Goal: Use online tool/utility: Utilize a website feature to perform a specific function

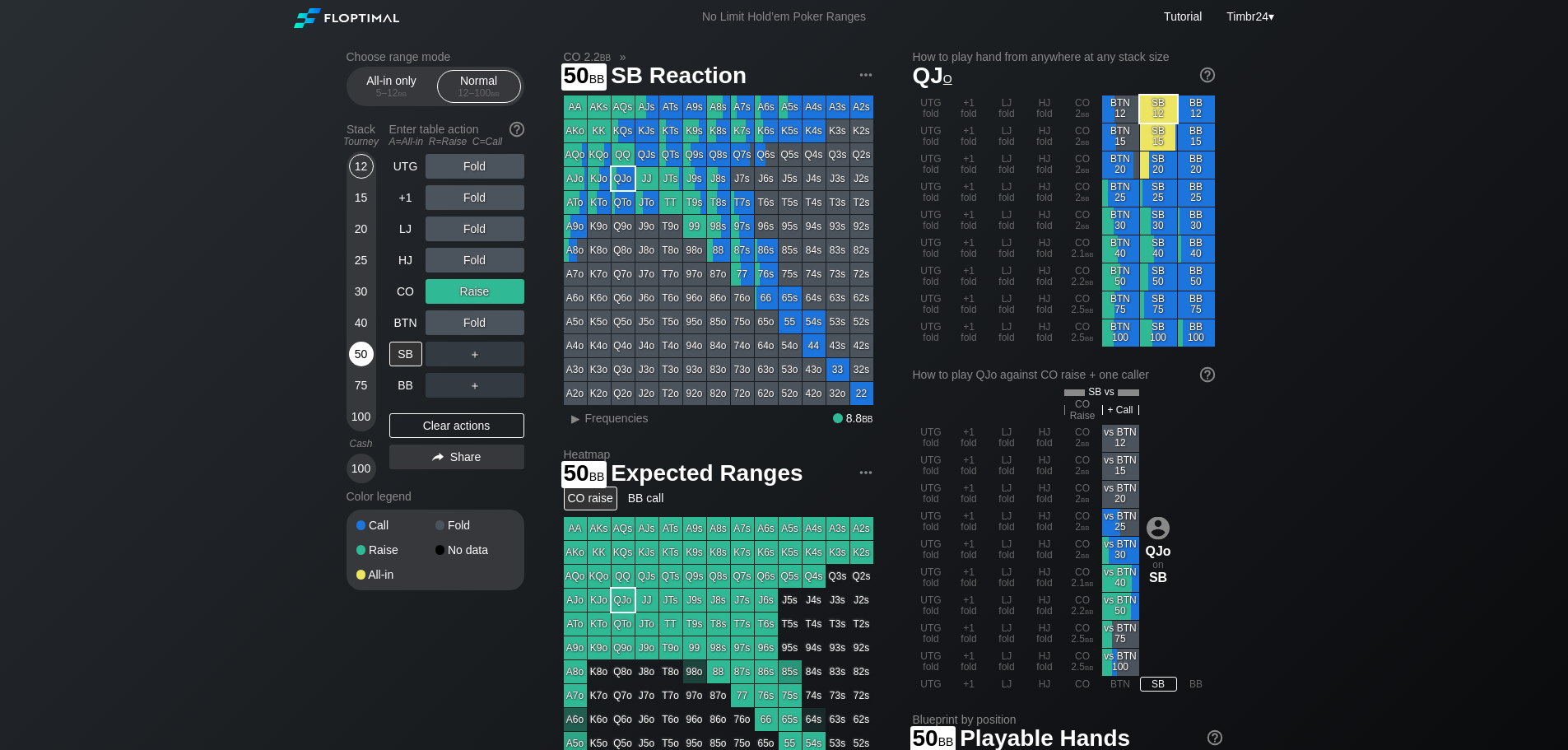
click at [352, 365] on div "50" at bounding box center [361, 357] width 25 height 31
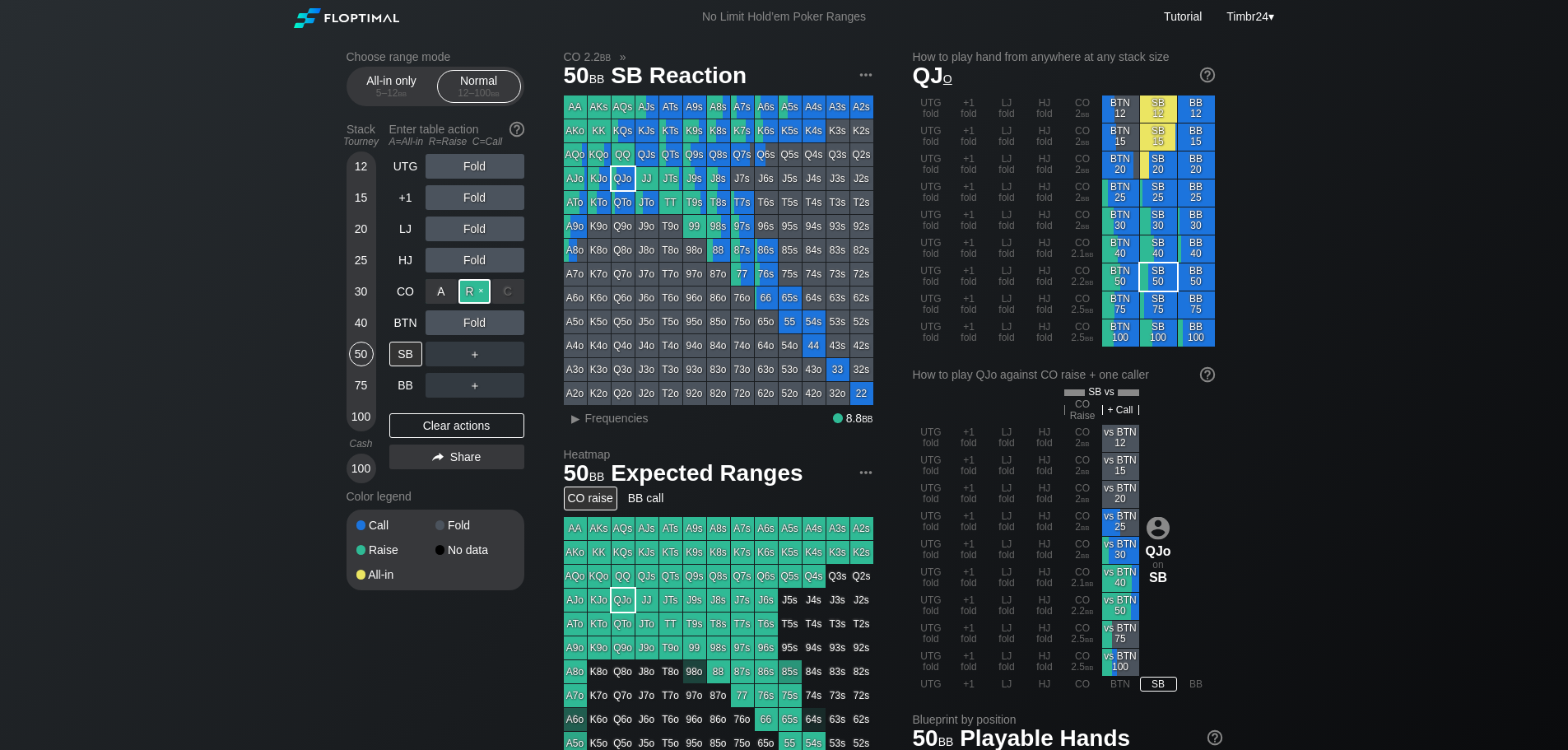
click at [465, 294] on div "R ✕" at bounding box center [475, 292] width 32 height 25
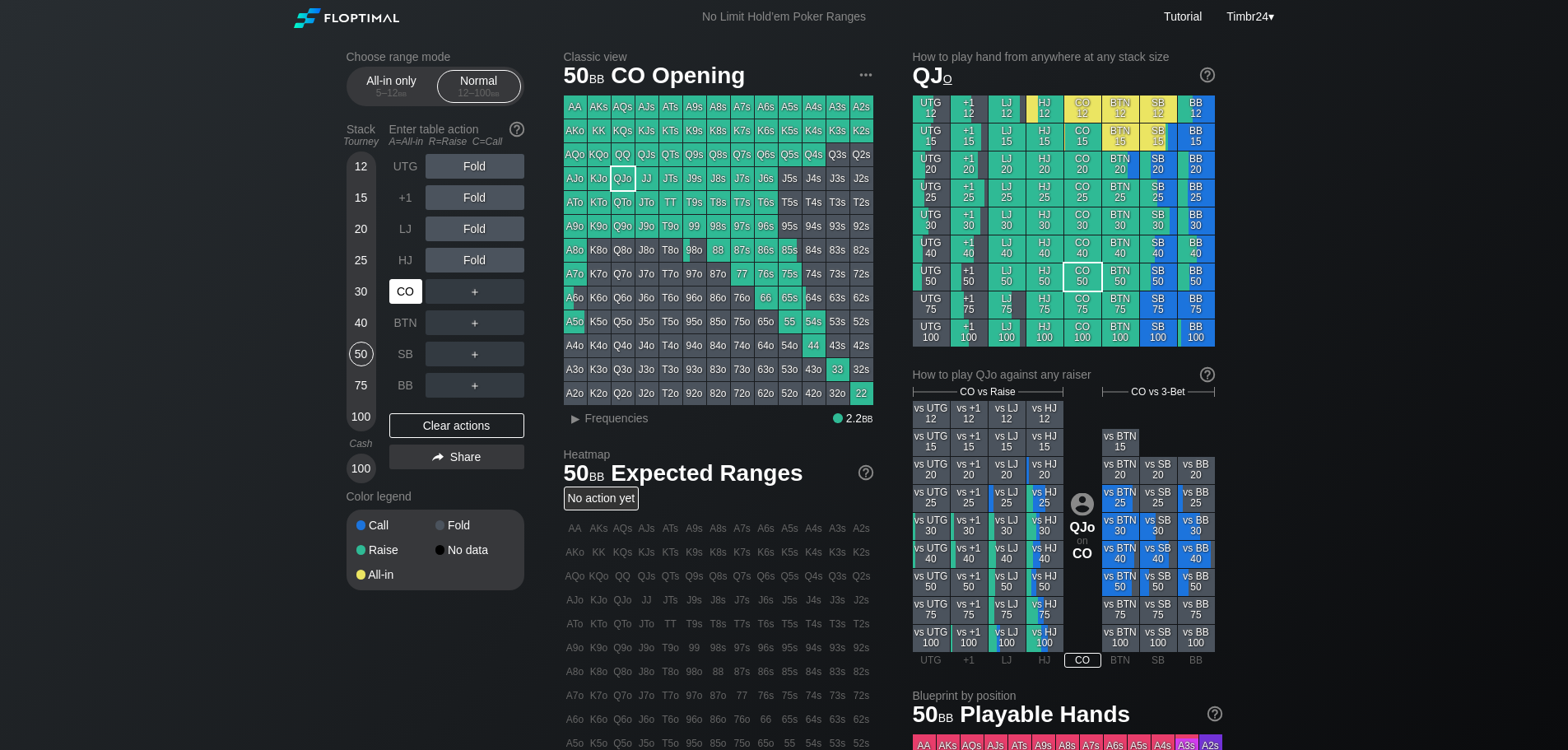
click at [406, 298] on div "CO" at bounding box center [405, 292] width 33 height 25
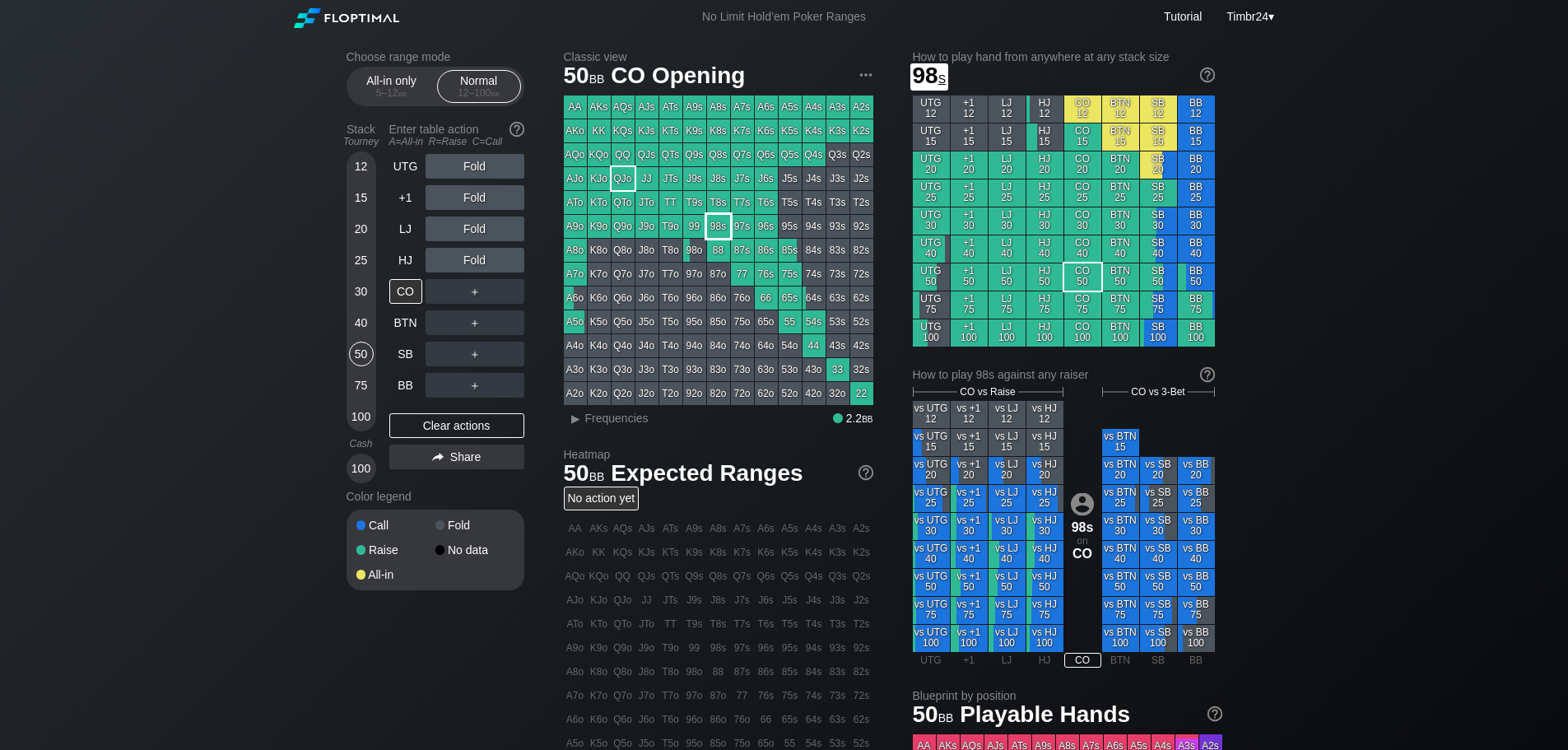
click at [720, 230] on div "98s" at bounding box center [718, 226] width 23 height 23
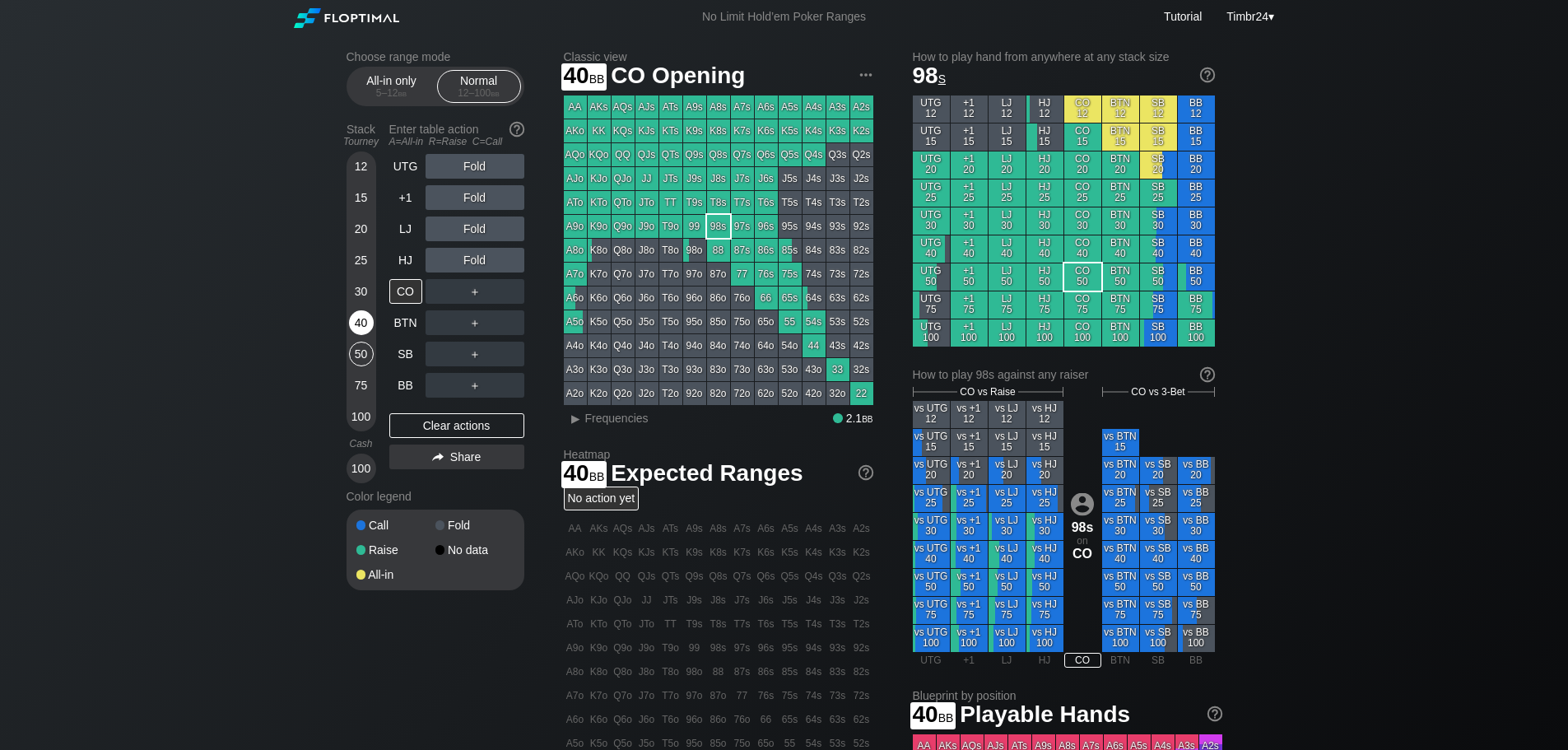
click at [366, 324] on div "40" at bounding box center [361, 323] width 25 height 25
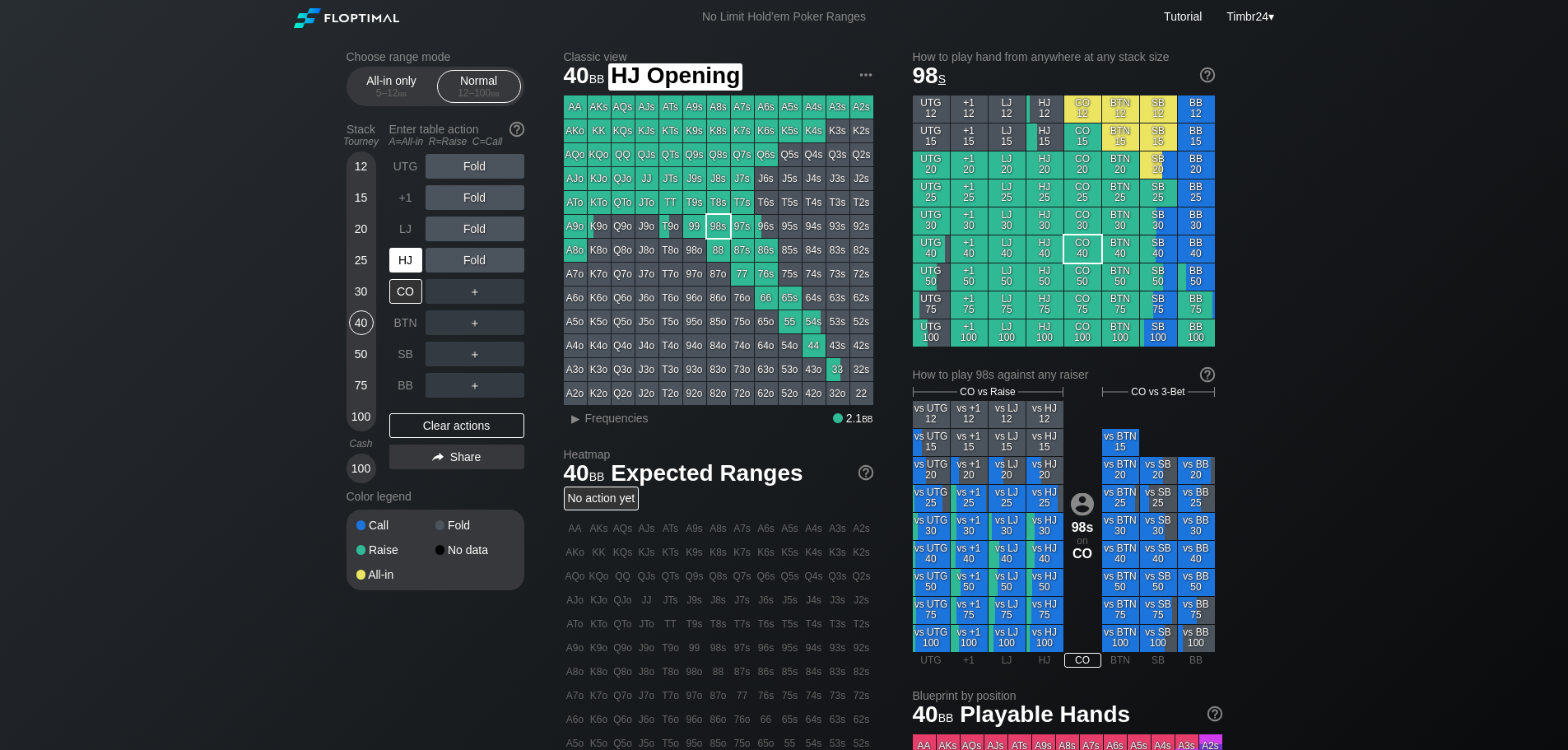
click at [417, 260] on div "HJ" at bounding box center [405, 260] width 33 height 25
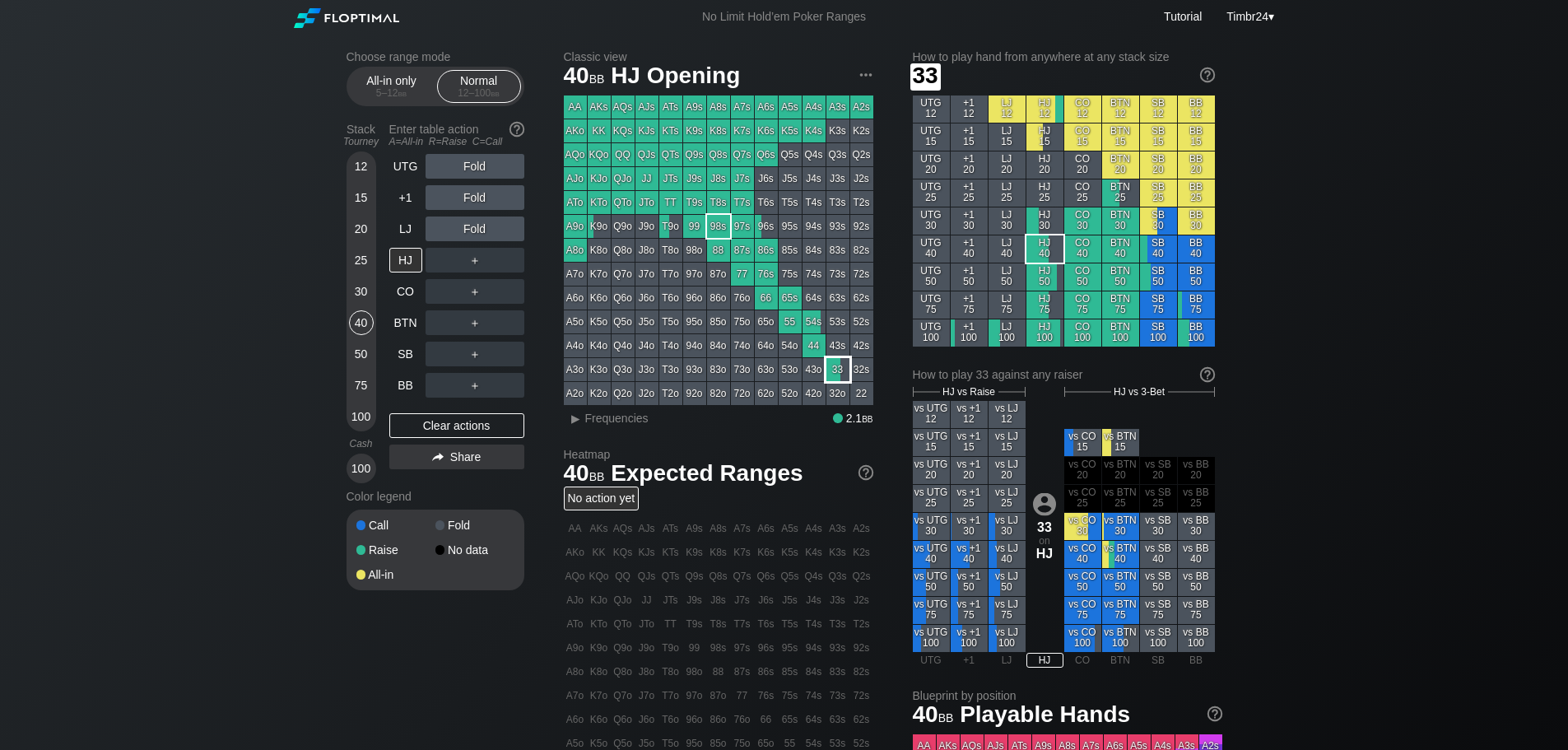
click at [834, 370] on div "33" at bounding box center [838, 369] width 23 height 23
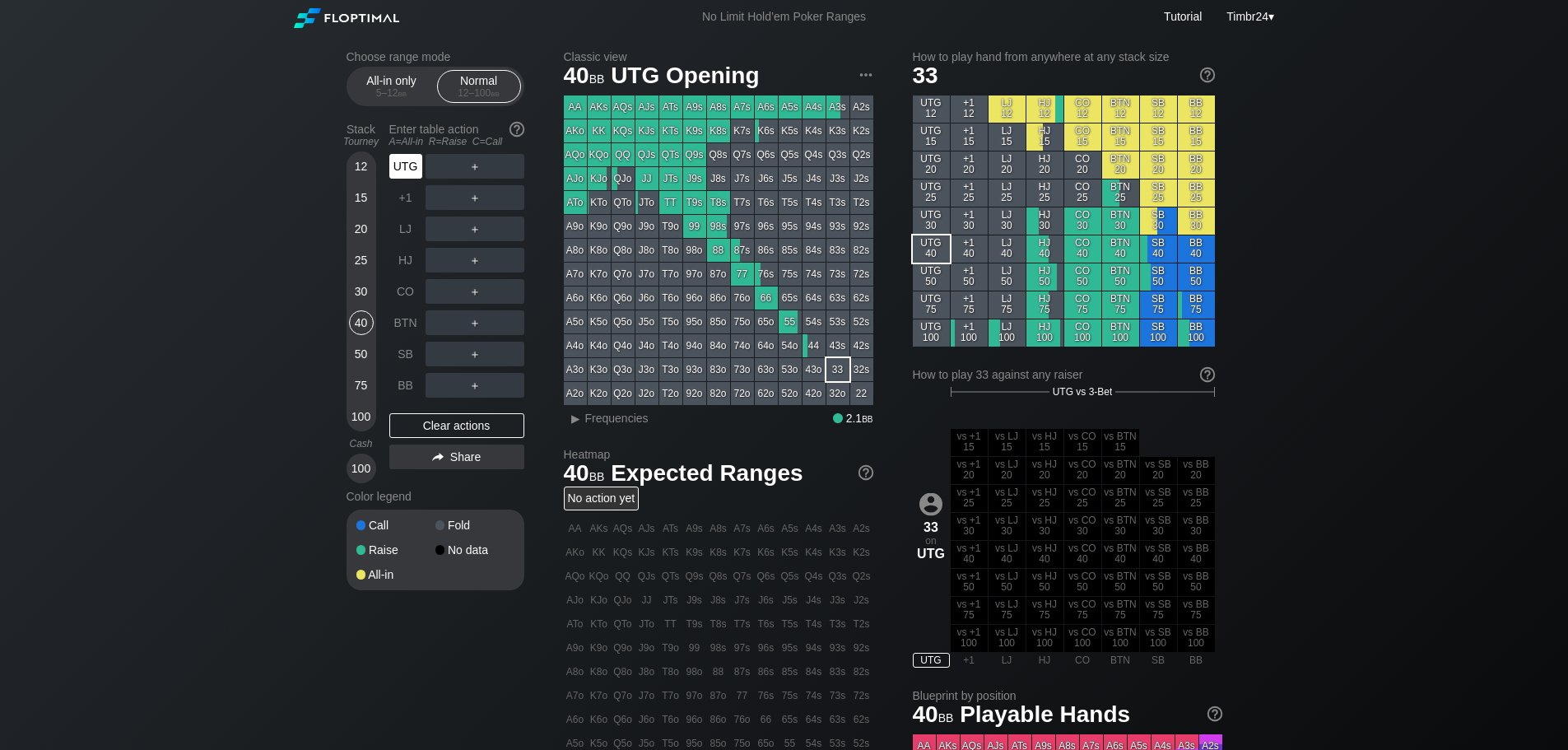
click at [399, 165] on div "UTG" at bounding box center [405, 166] width 33 height 25
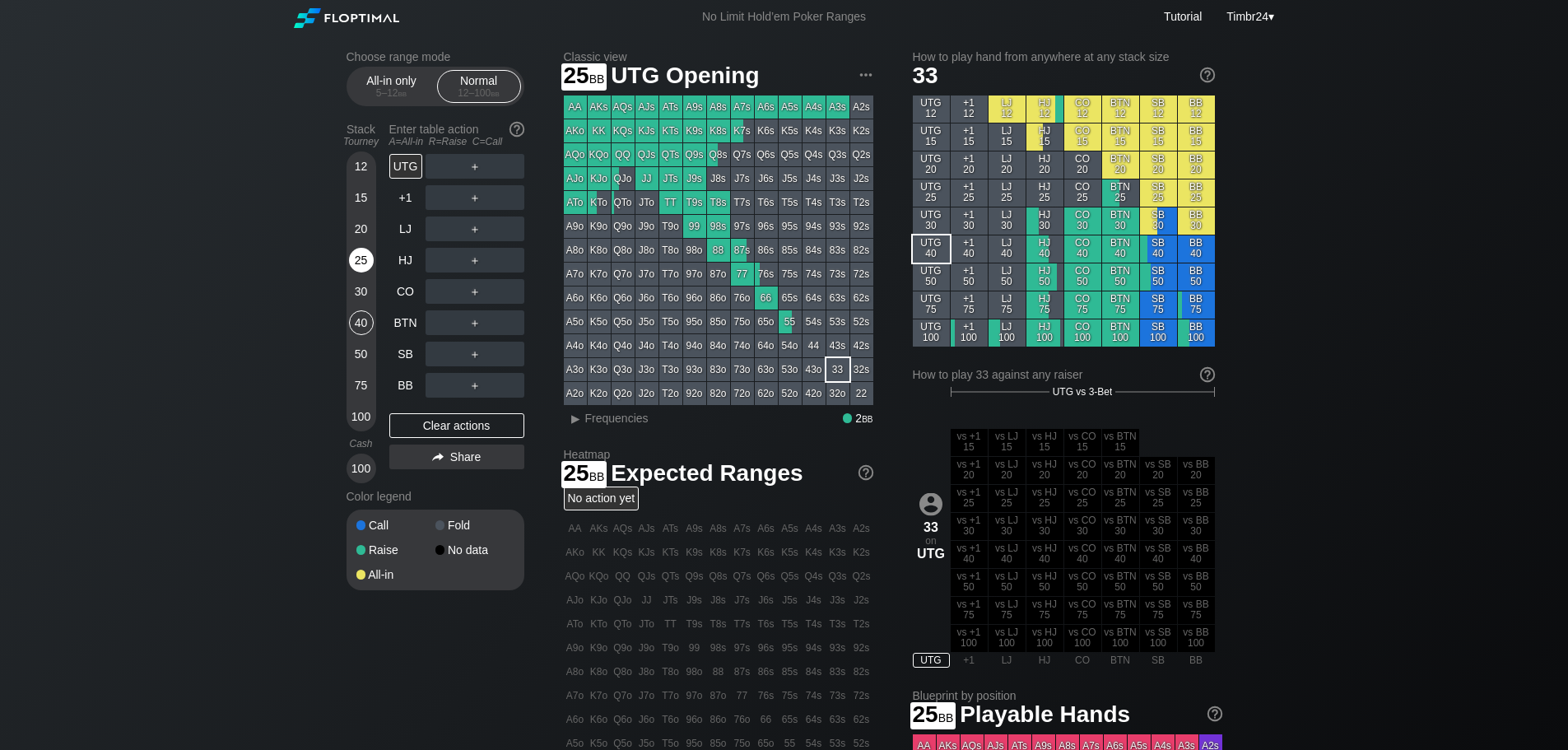
click at [363, 259] on div "25" at bounding box center [361, 260] width 25 height 25
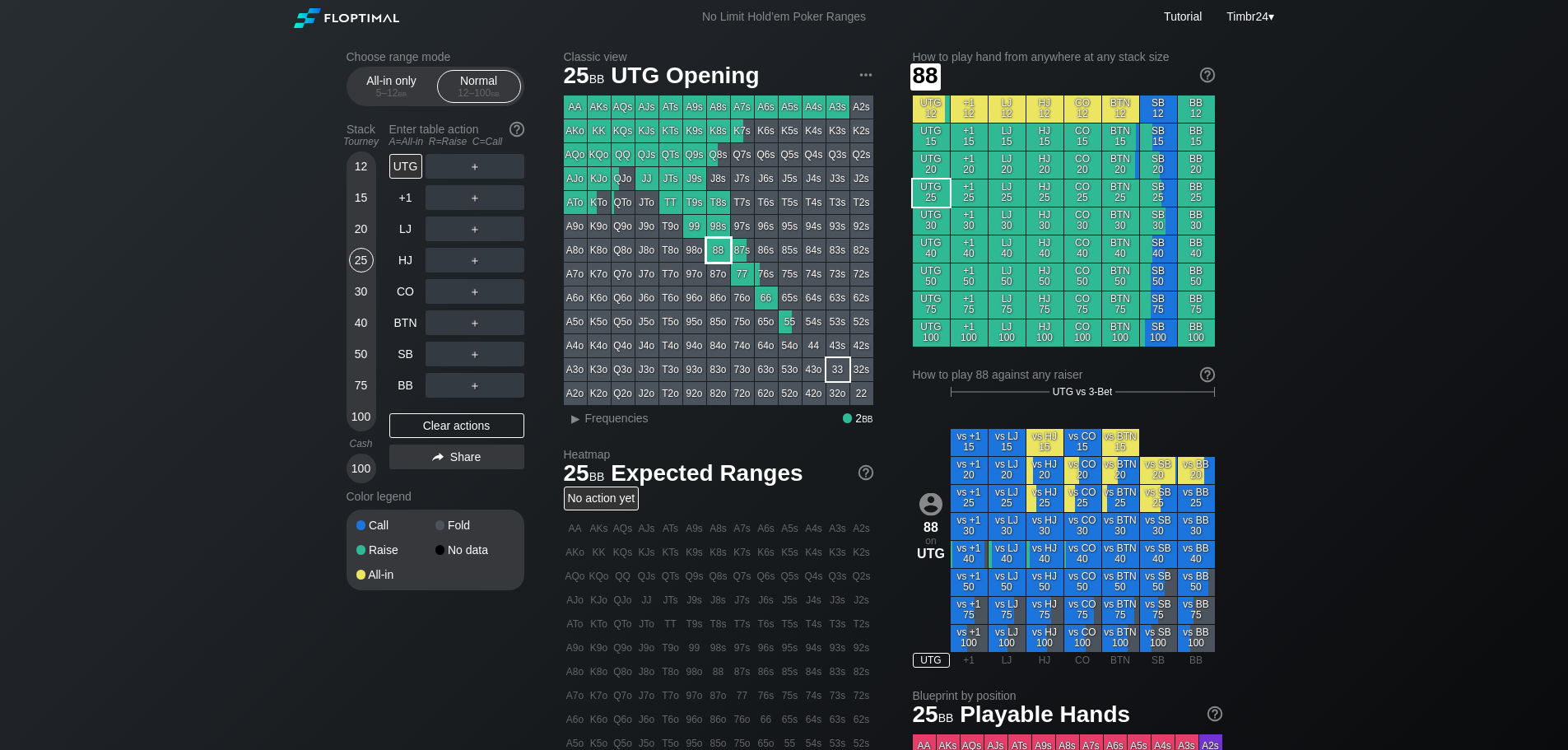
click at [713, 256] on div "88" at bounding box center [718, 250] width 23 height 23
click at [353, 294] on div "30" at bounding box center [361, 292] width 25 height 25
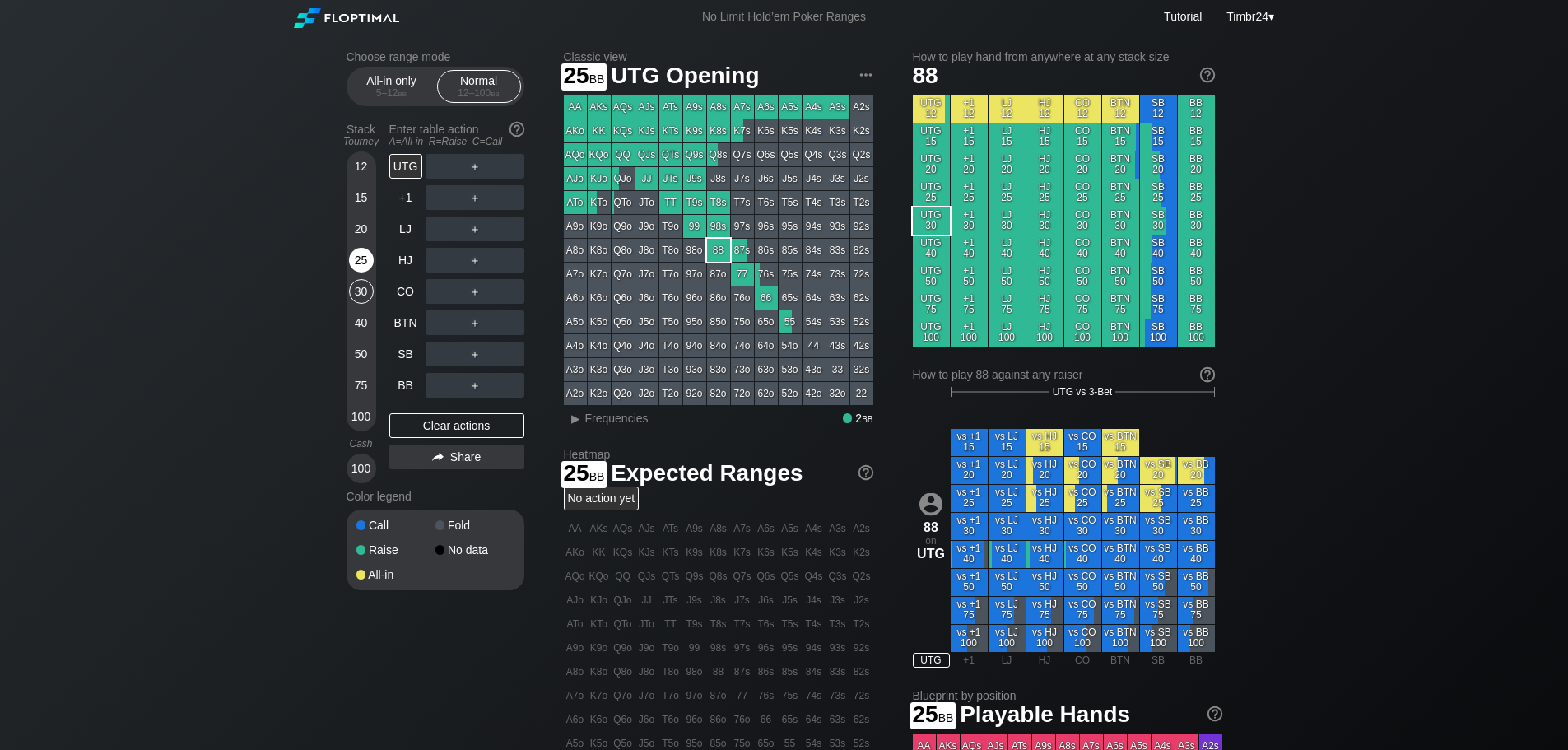
click at [360, 270] on div "25" at bounding box center [361, 260] width 25 height 25
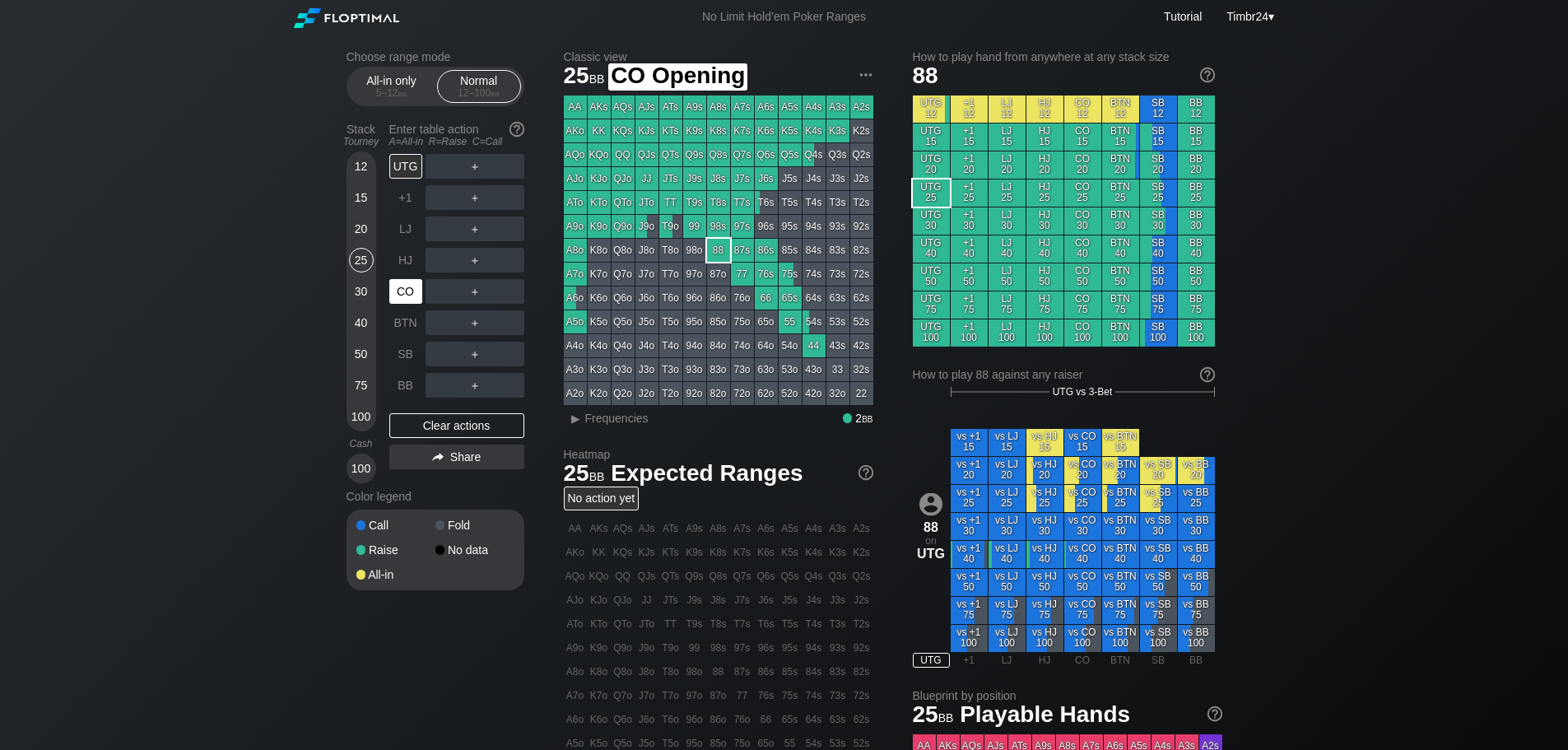
click at [413, 280] on div "CO" at bounding box center [405, 292] width 33 height 25
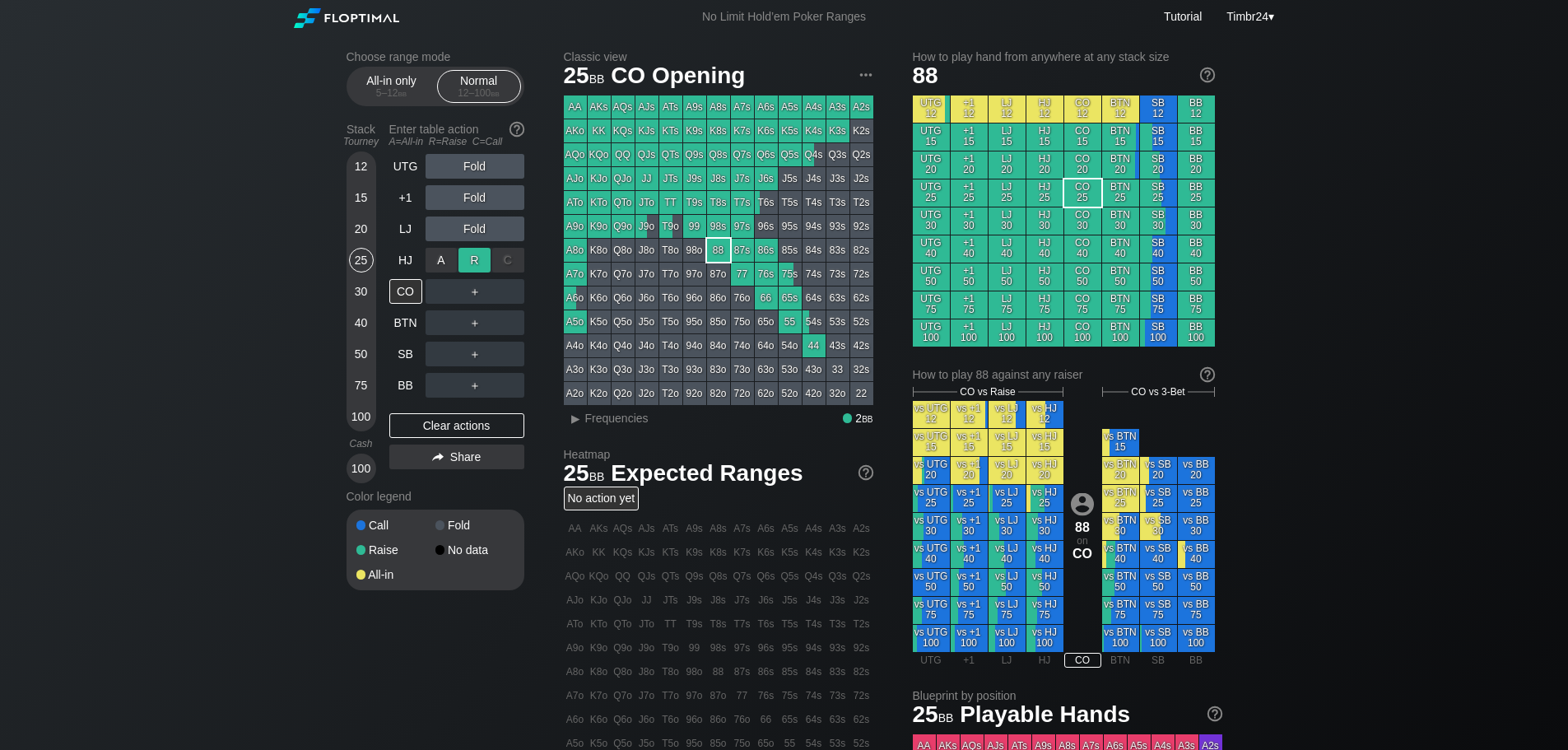
click at [471, 257] on div "R ✕" at bounding box center [475, 260] width 32 height 25
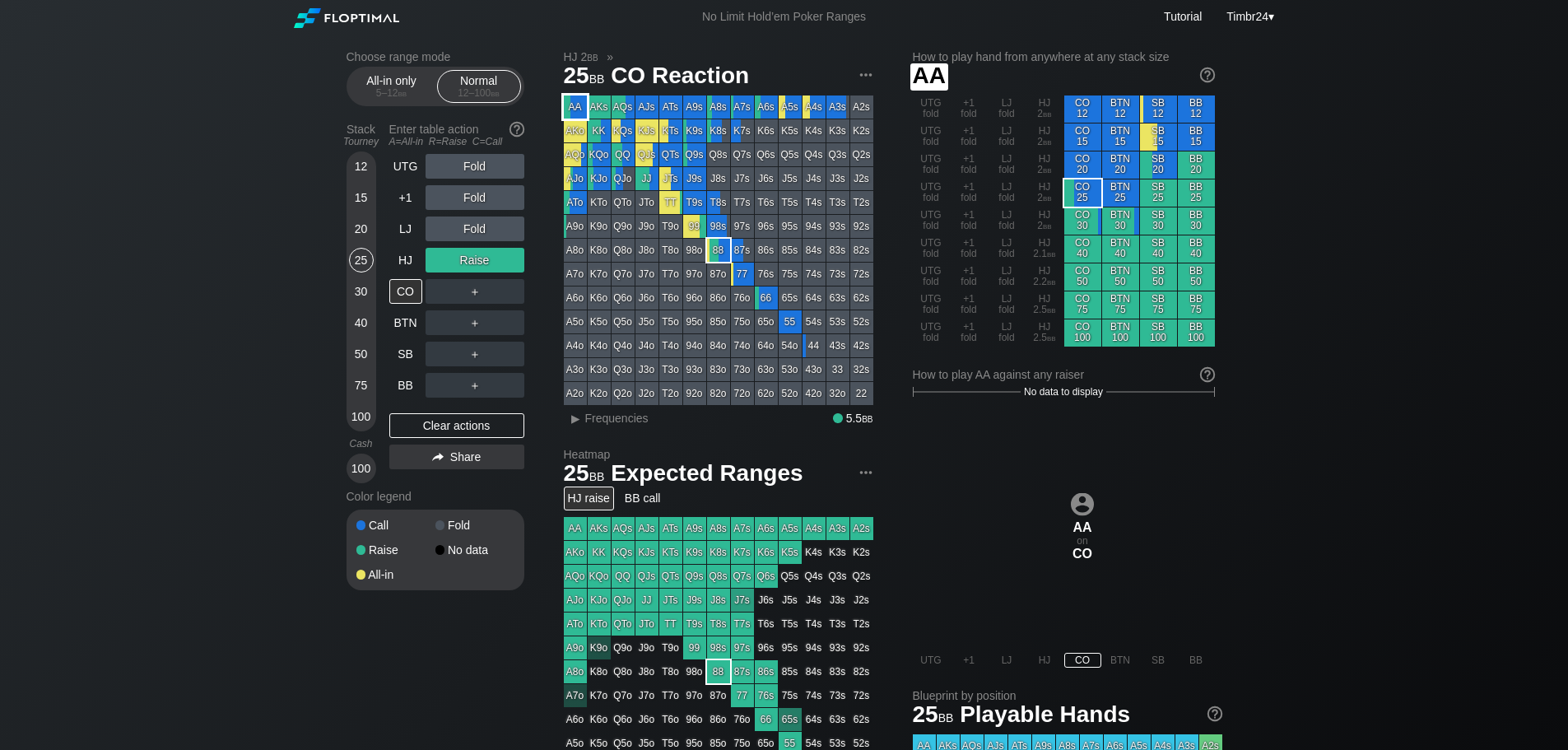
click at [571, 103] on div "AA" at bounding box center [575, 107] width 23 height 23
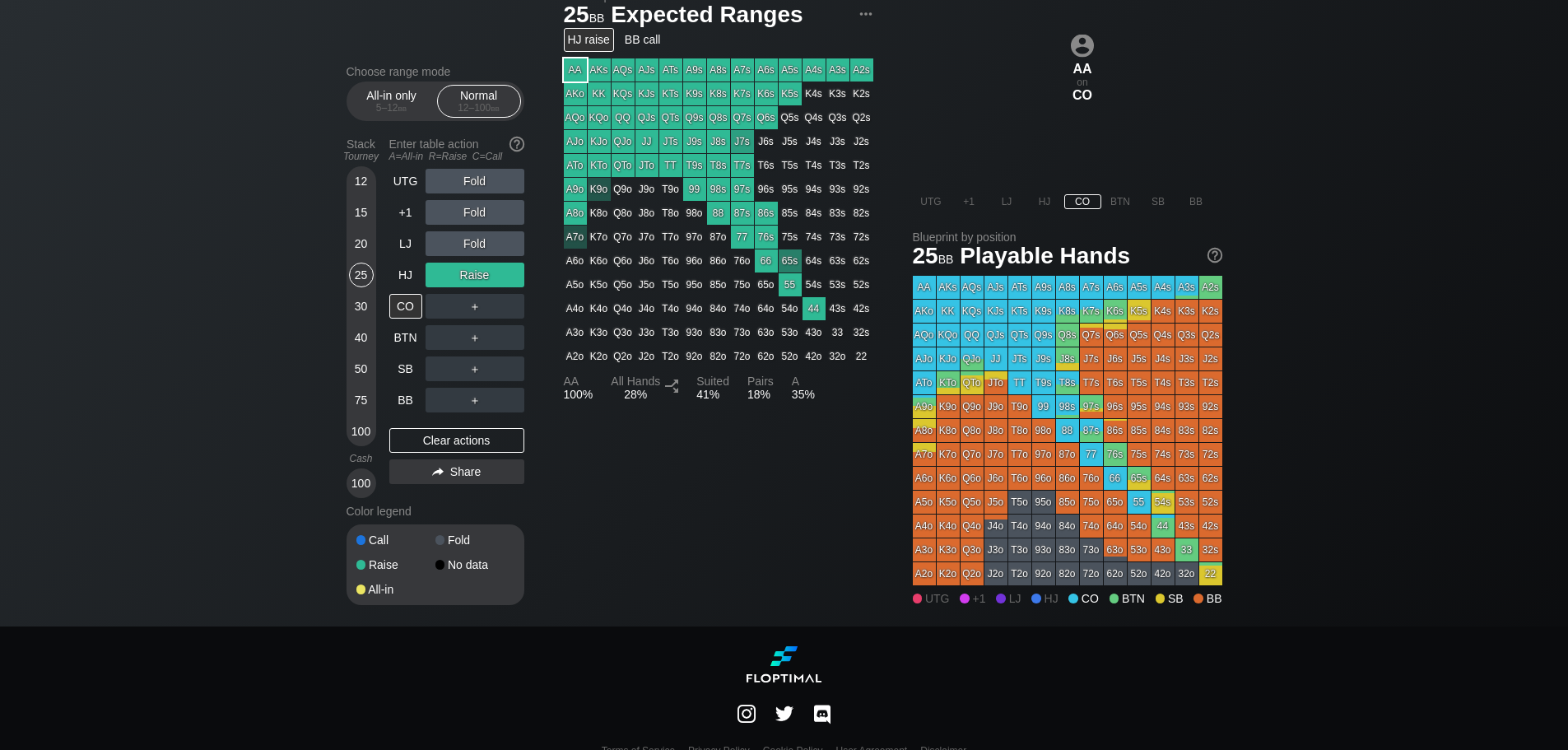
scroll to position [485, 0]
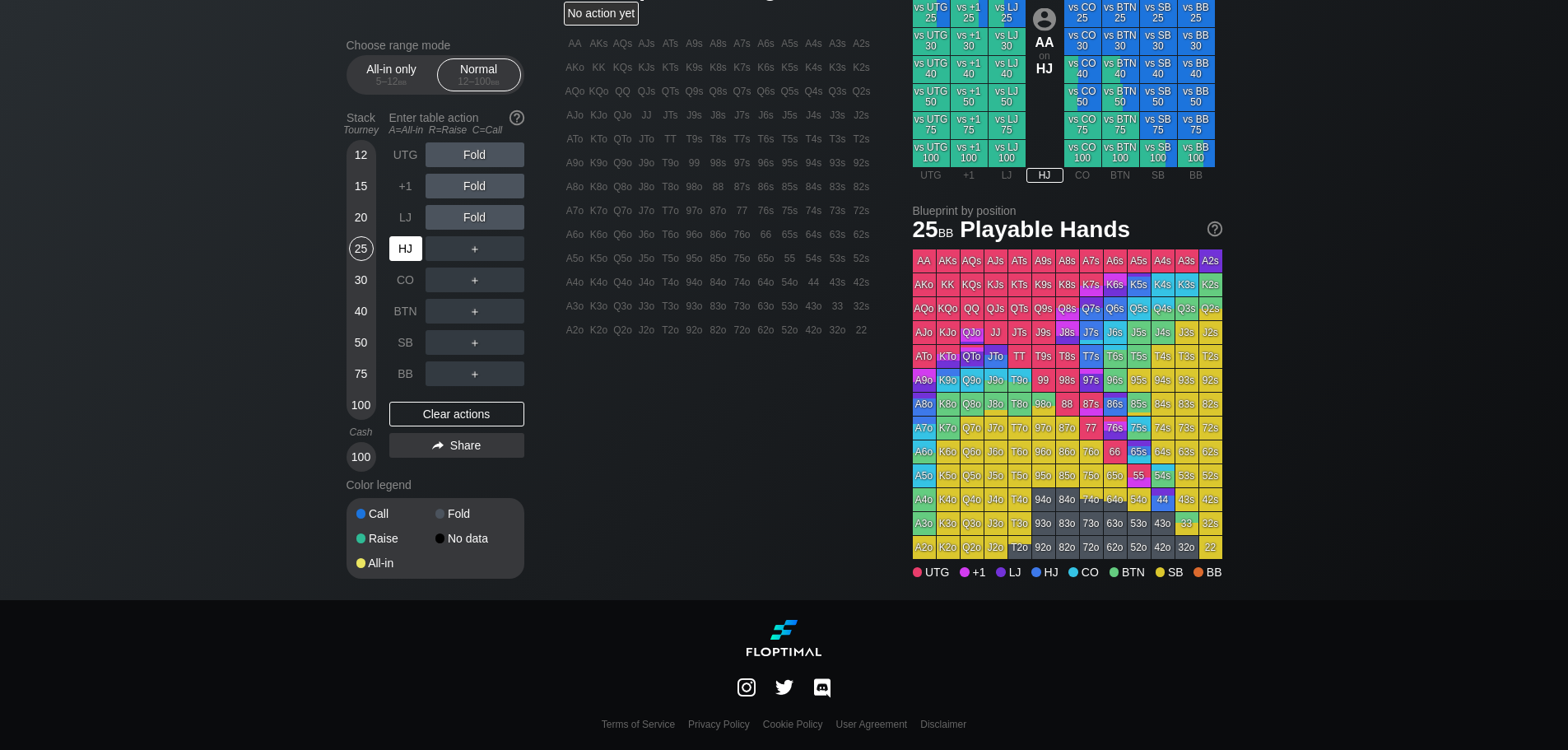
click at [390, 243] on div "HJ" at bounding box center [405, 249] width 33 height 25
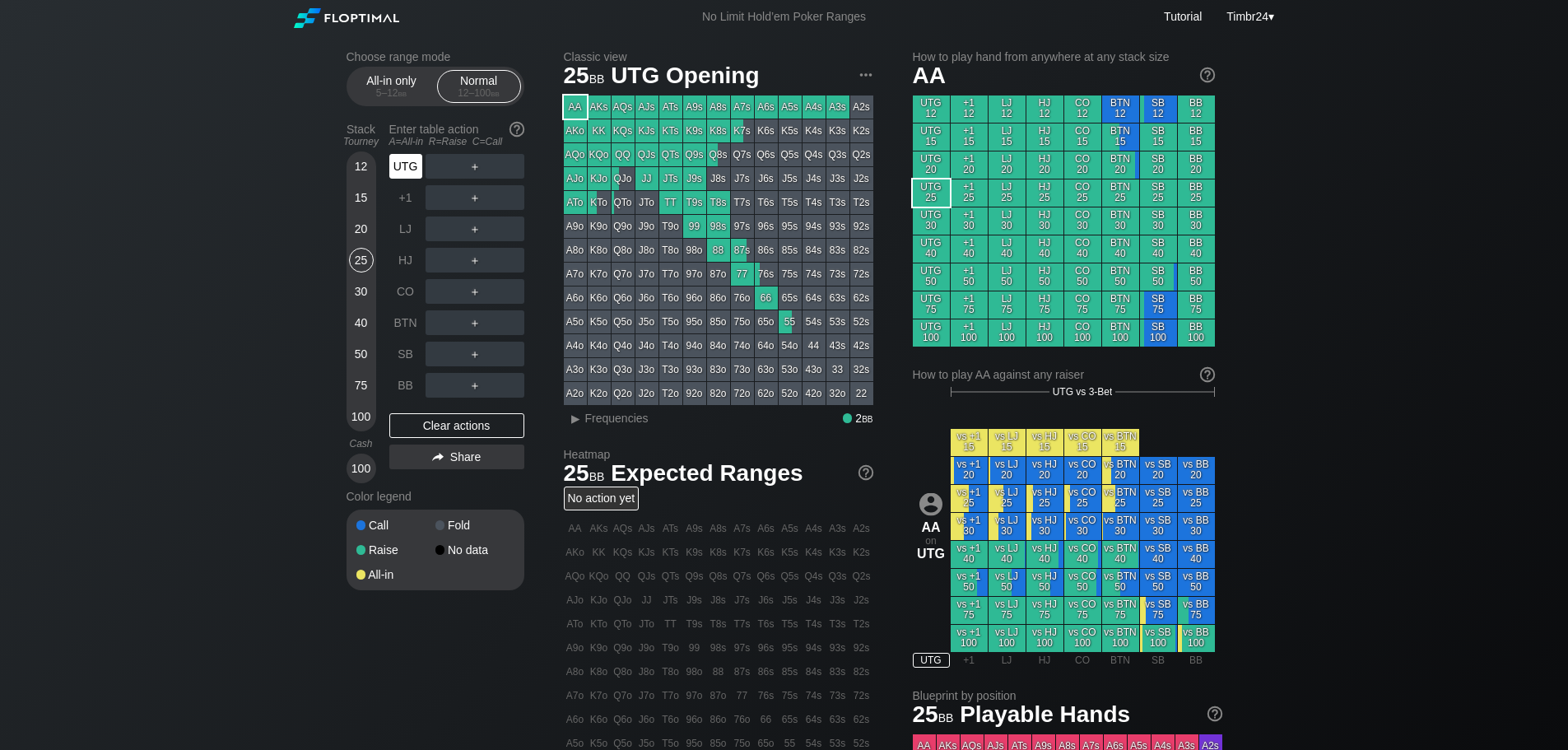
click at [408, 159] on div "UTG" at bounding box center [405, 166] width 33 height 25
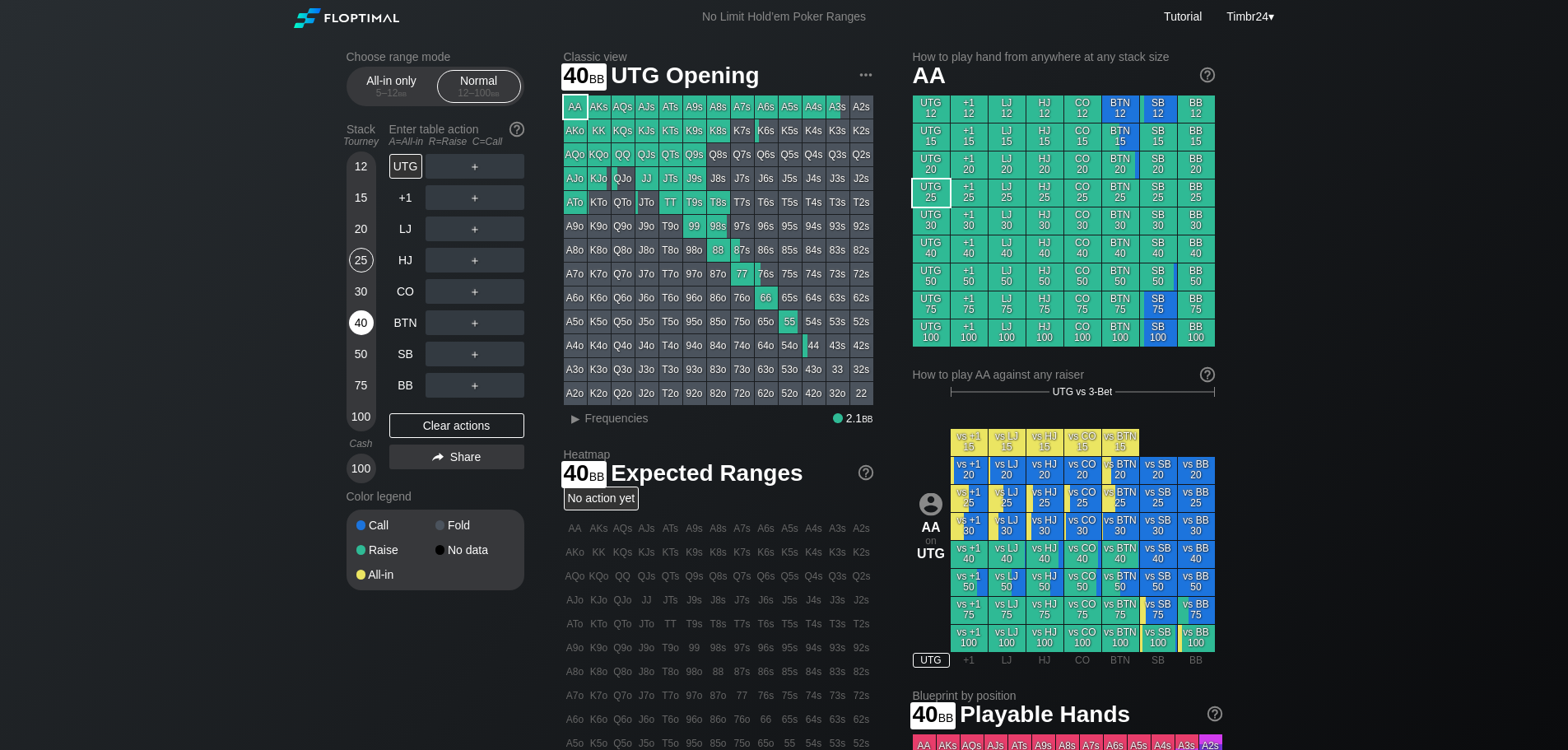
click at [368, 311] on div "40" at bounding box center [361, 325] width 25 height 31
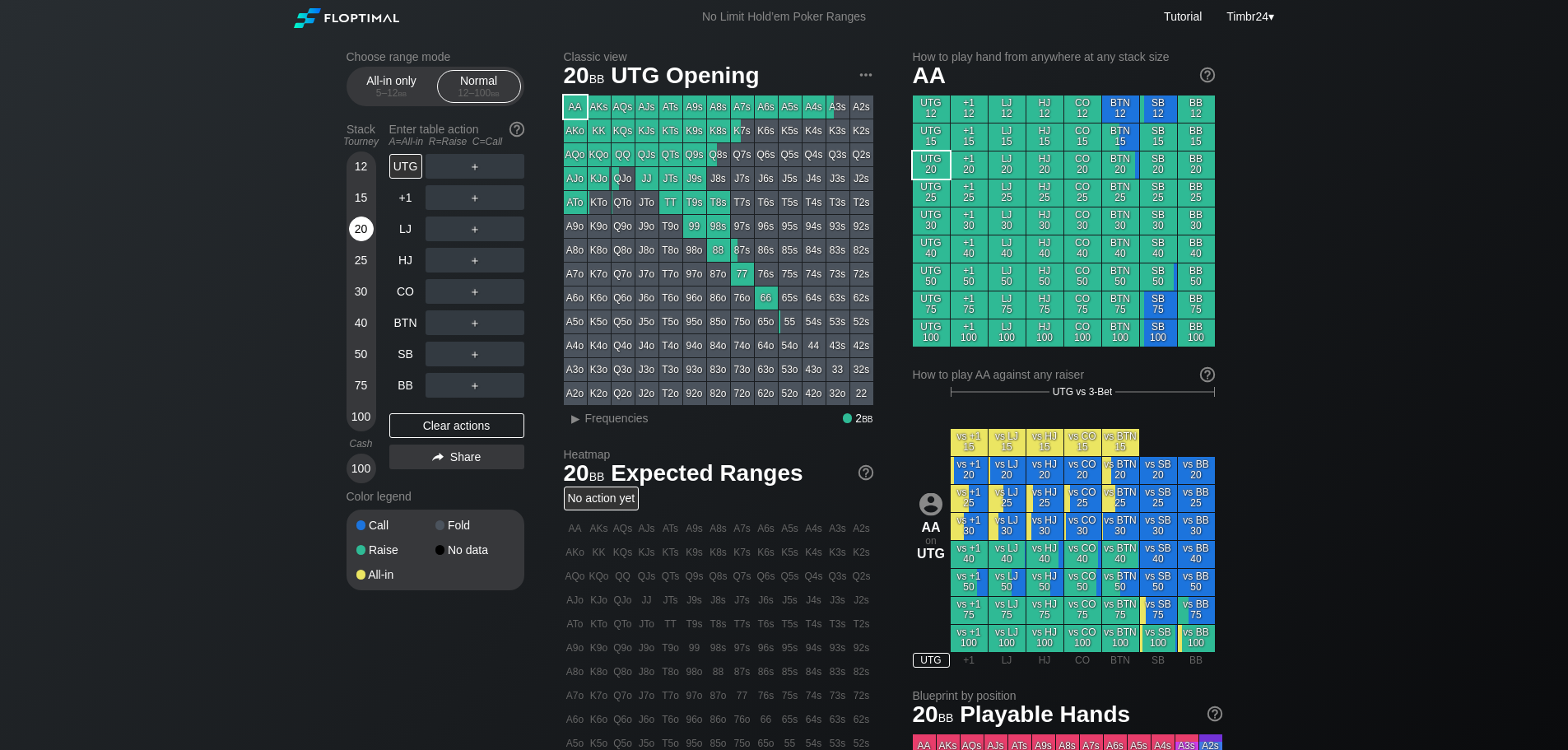
click at [355, 229] on div "20" at bounding box center [361, 229] width 25 height 25
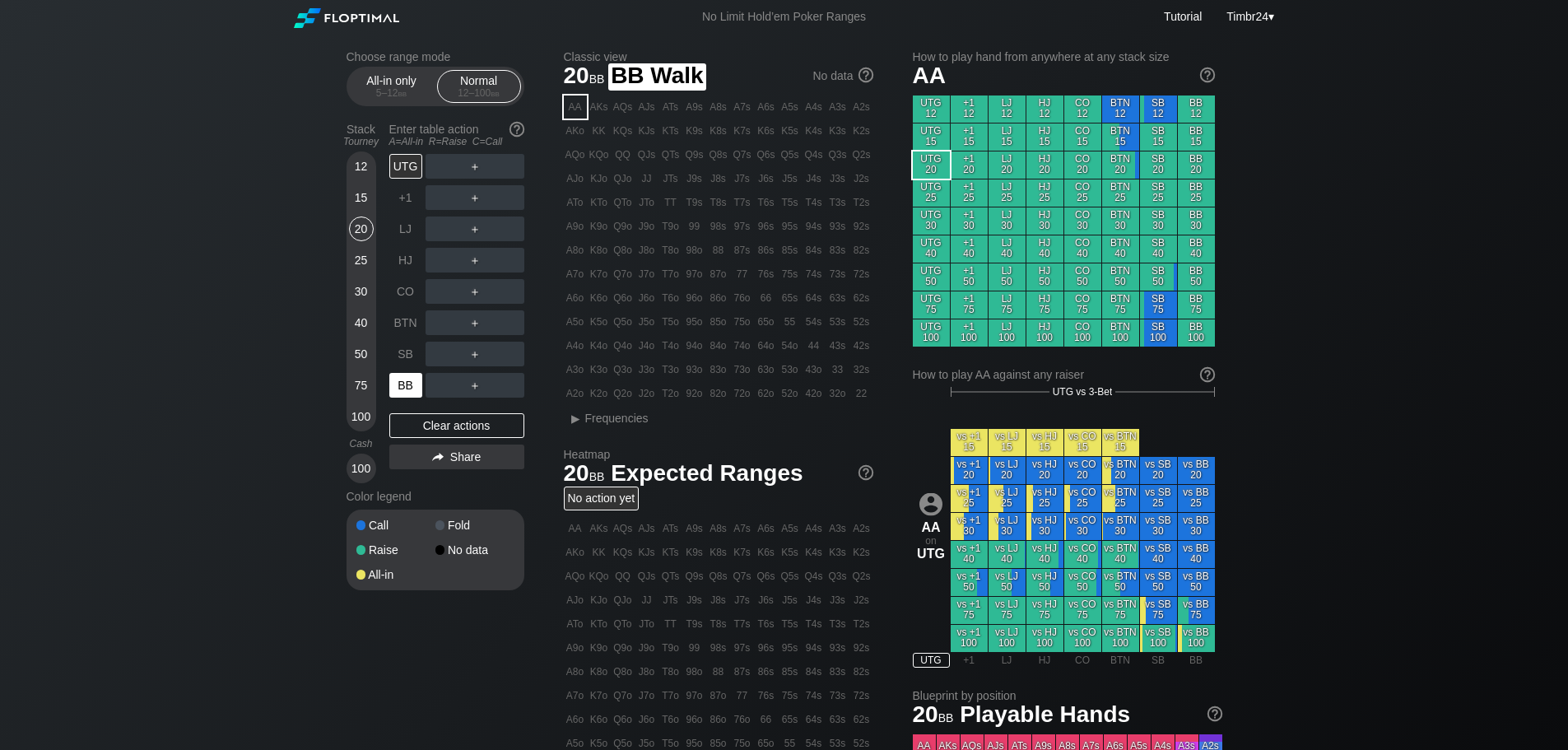
click at [405, 372] on div "BB" at bounding box center [407, 385] width 36 height 31
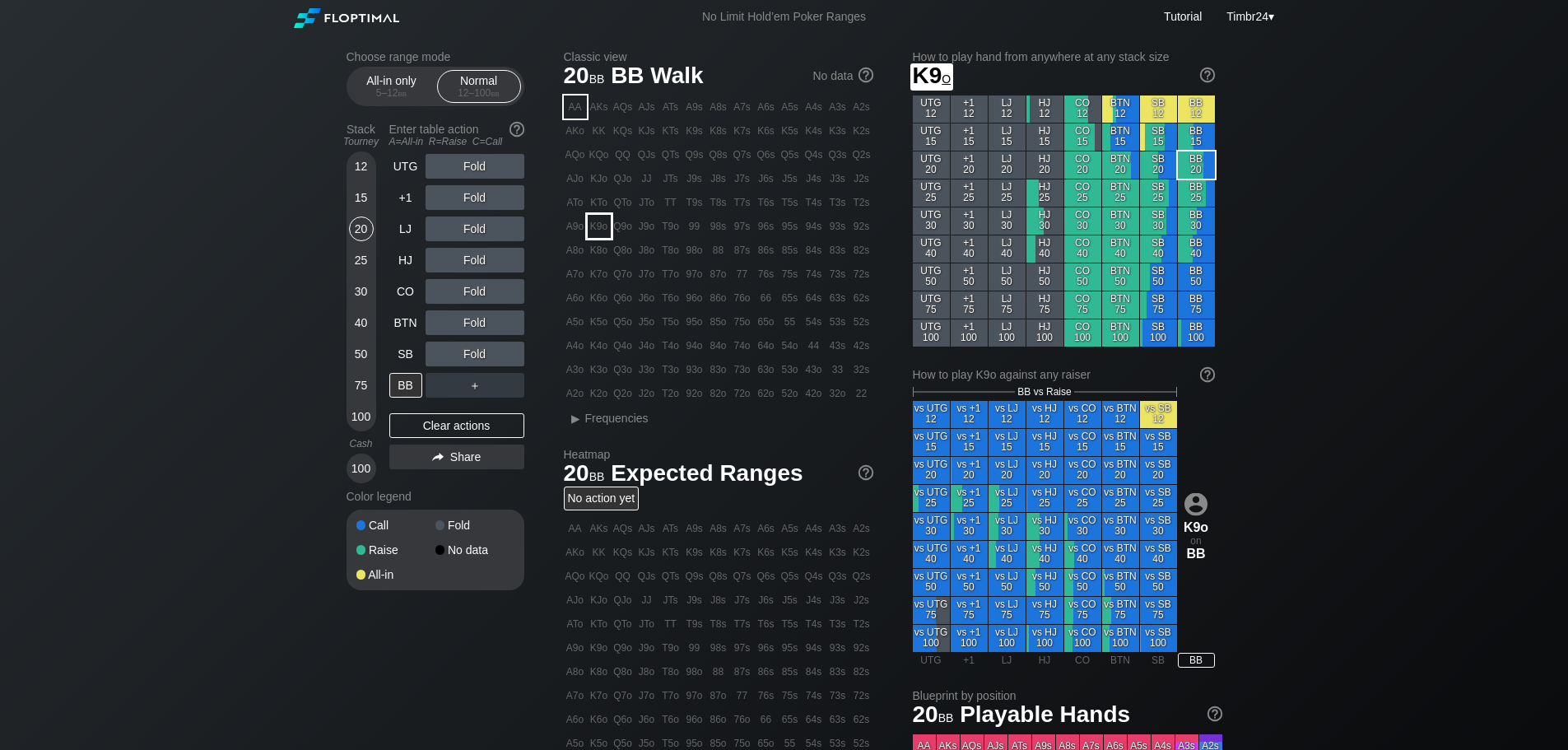
click at [600, 222] on div "K9o" at bounding box center [599, 226] width 23 height 23
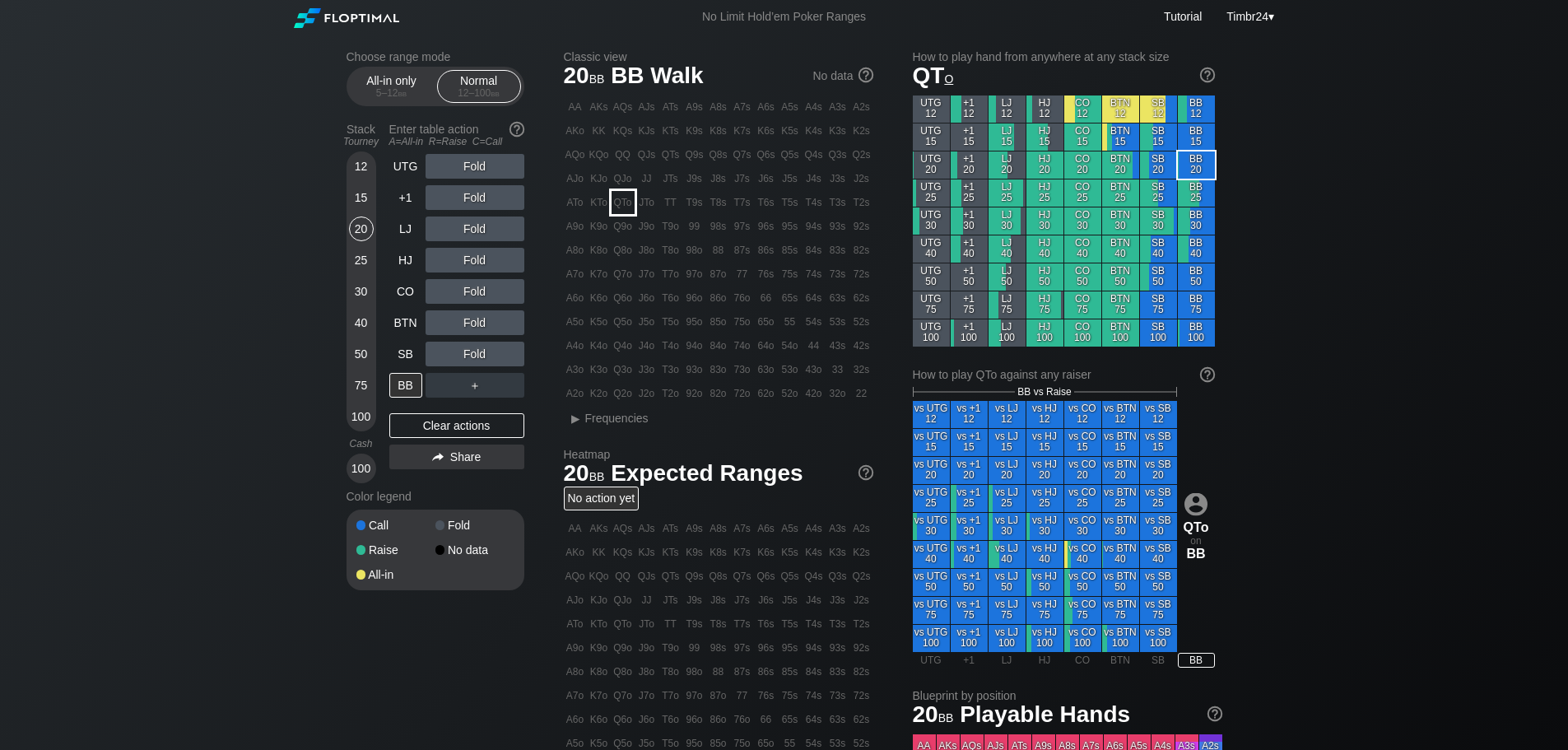
click at [611, 198] on div "QTo" at bounding box center [623, 202] width 23 height 23
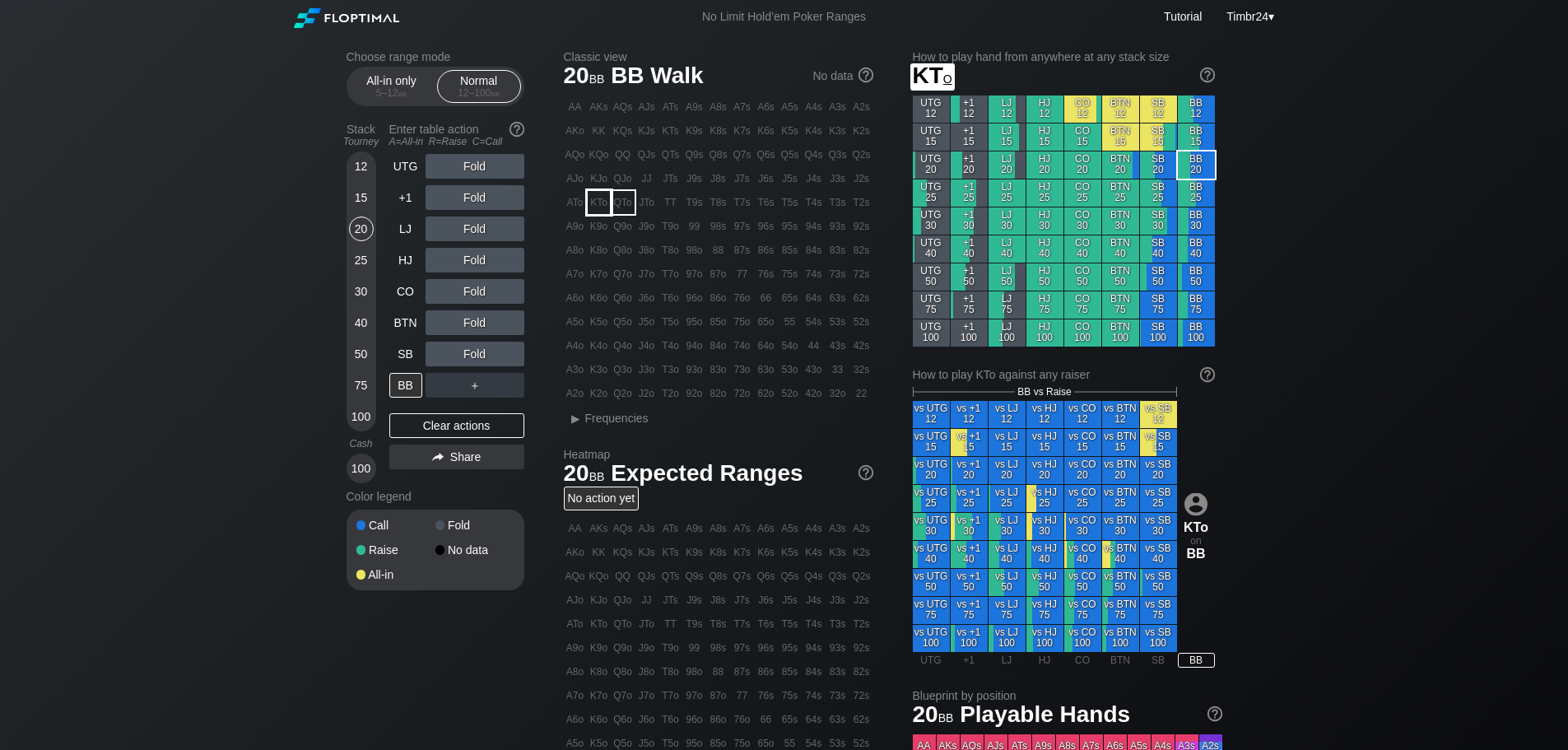
click at [606, 199] on div "KTo" at bounding box center [599, 202] width 23 height 23
click at [469, 256] on div "R ✕" at bounding box center [475, 260] width 32 height 25
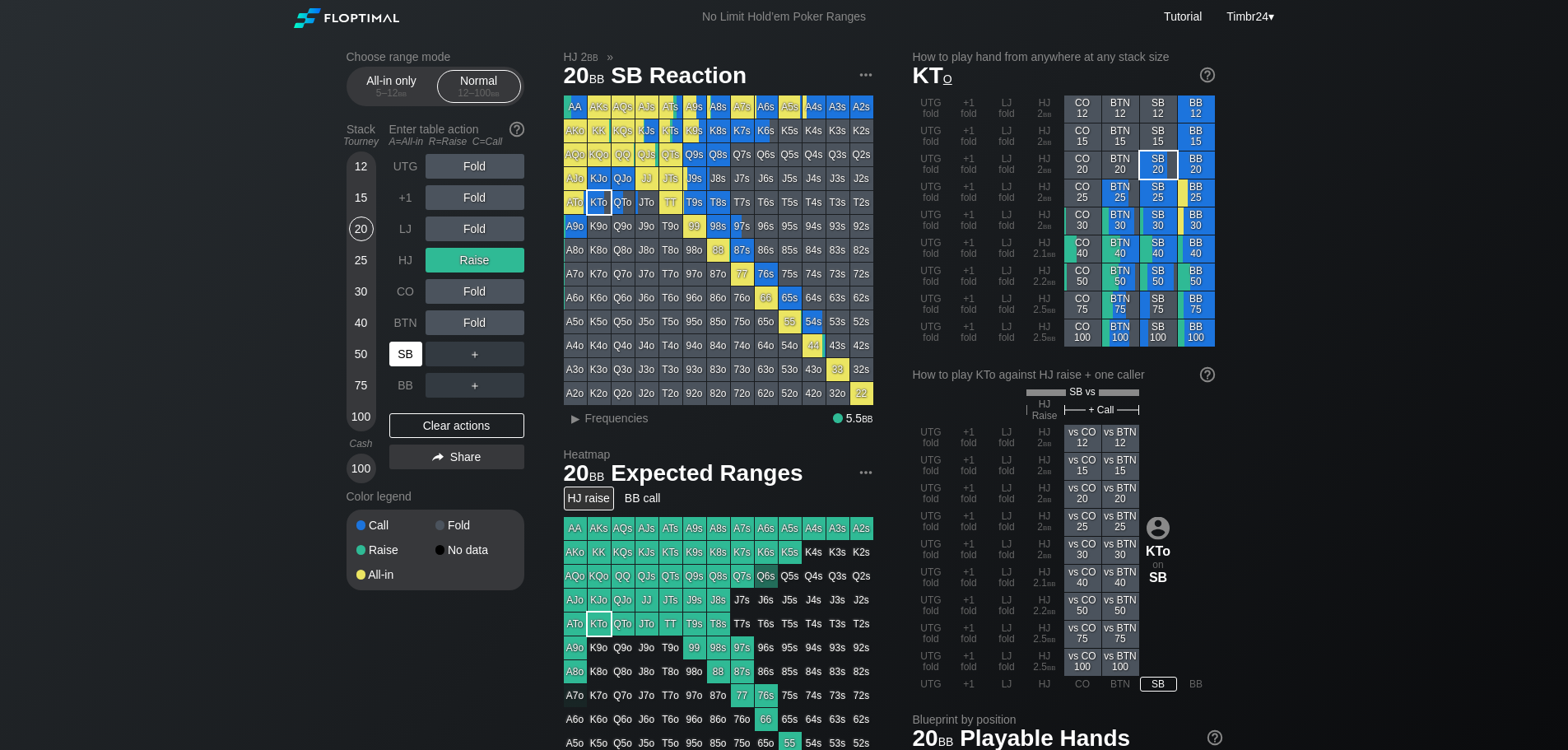
click at [395, 354] on div "SB" at bounding box center [405, 354] width 33 height 25
click at [471, 259] on div "R ✕" at bounding box center [475, 260] width 32 height 25
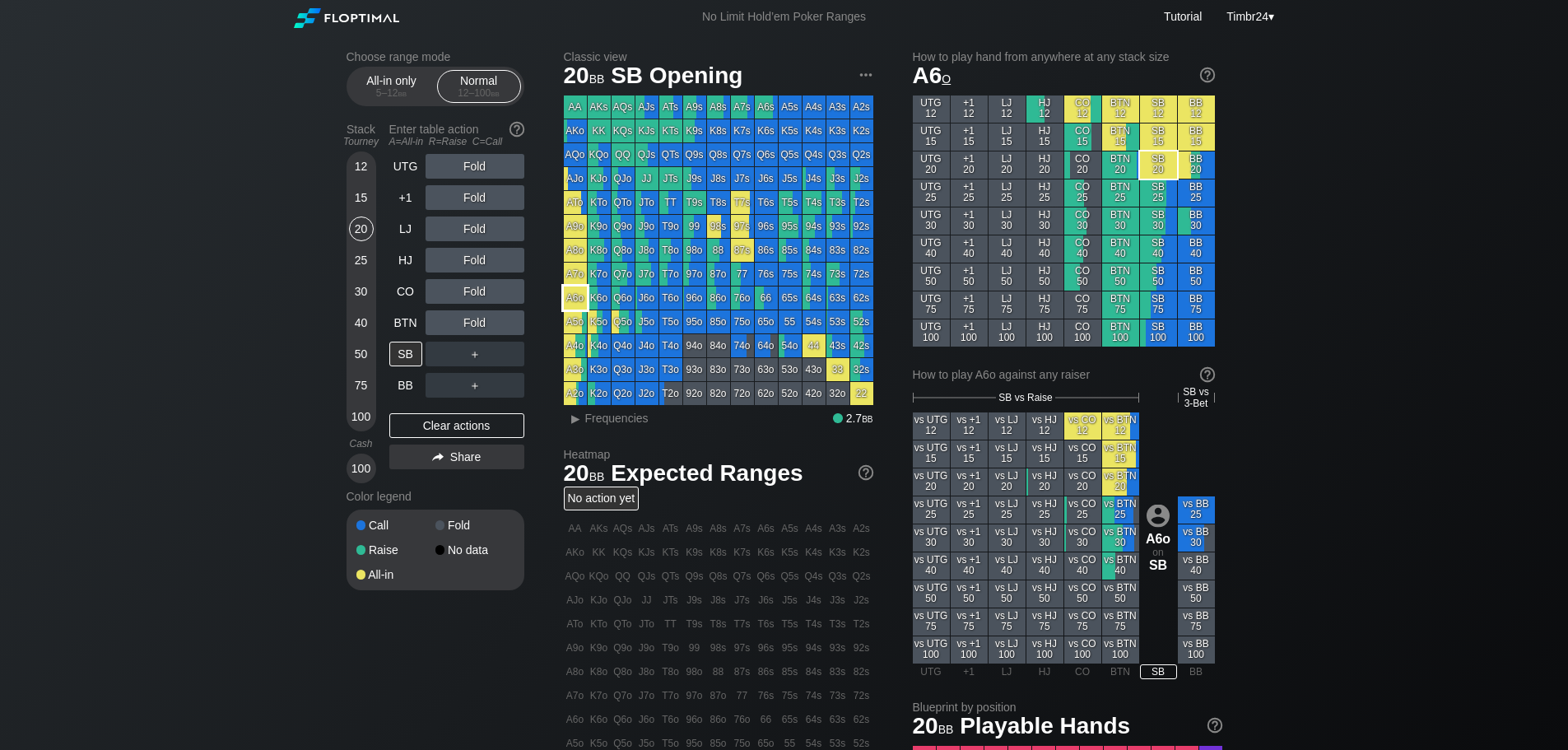
click at [567, 295] on div "A6o" at bounding box center [575, 298] width 23 height 23
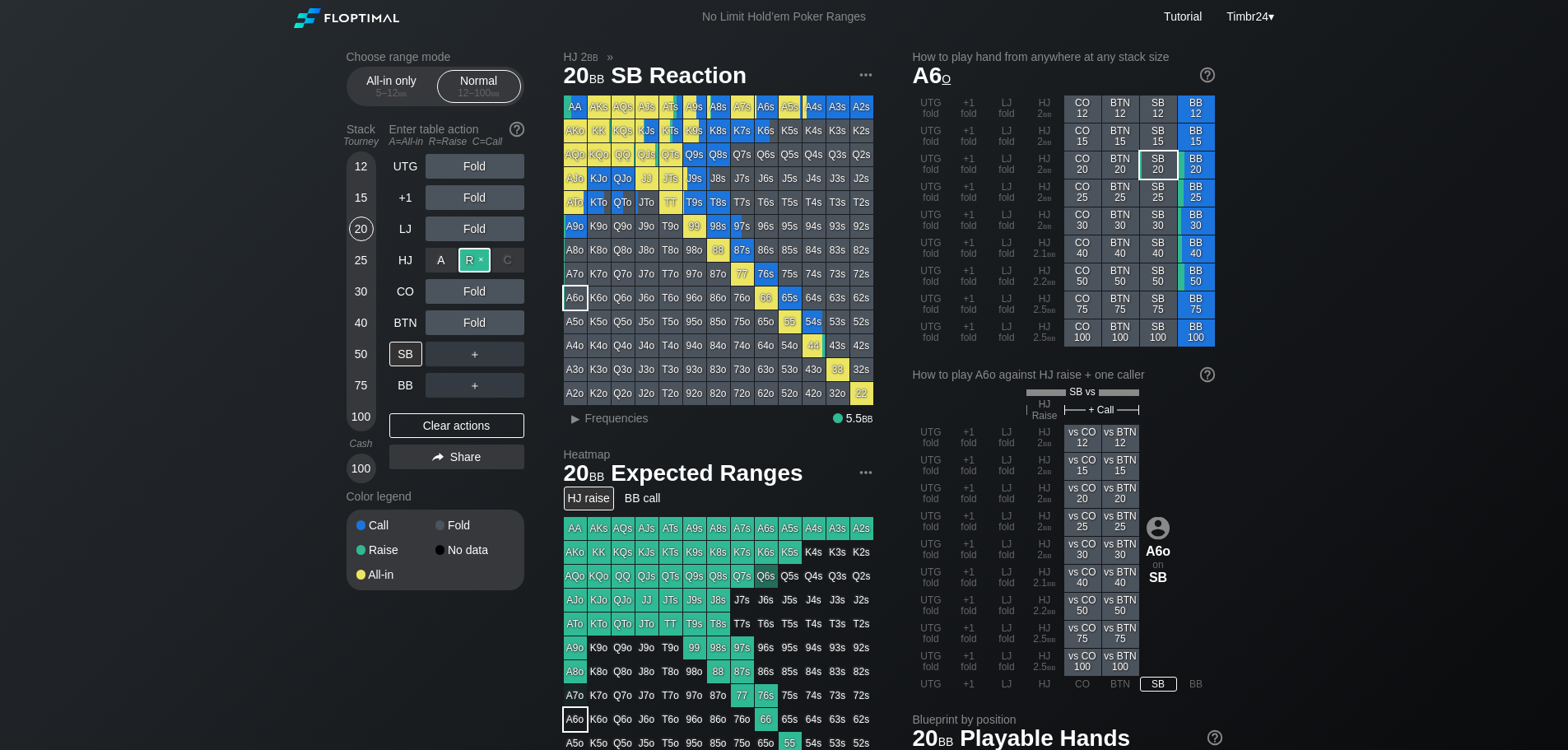
click at [472, 265] on div "R ✕" at bounding box center [475, 260] width 32 height 25
click at [406, 270] on div "HJ" at bounding box center [405, 260] width 33 height 25
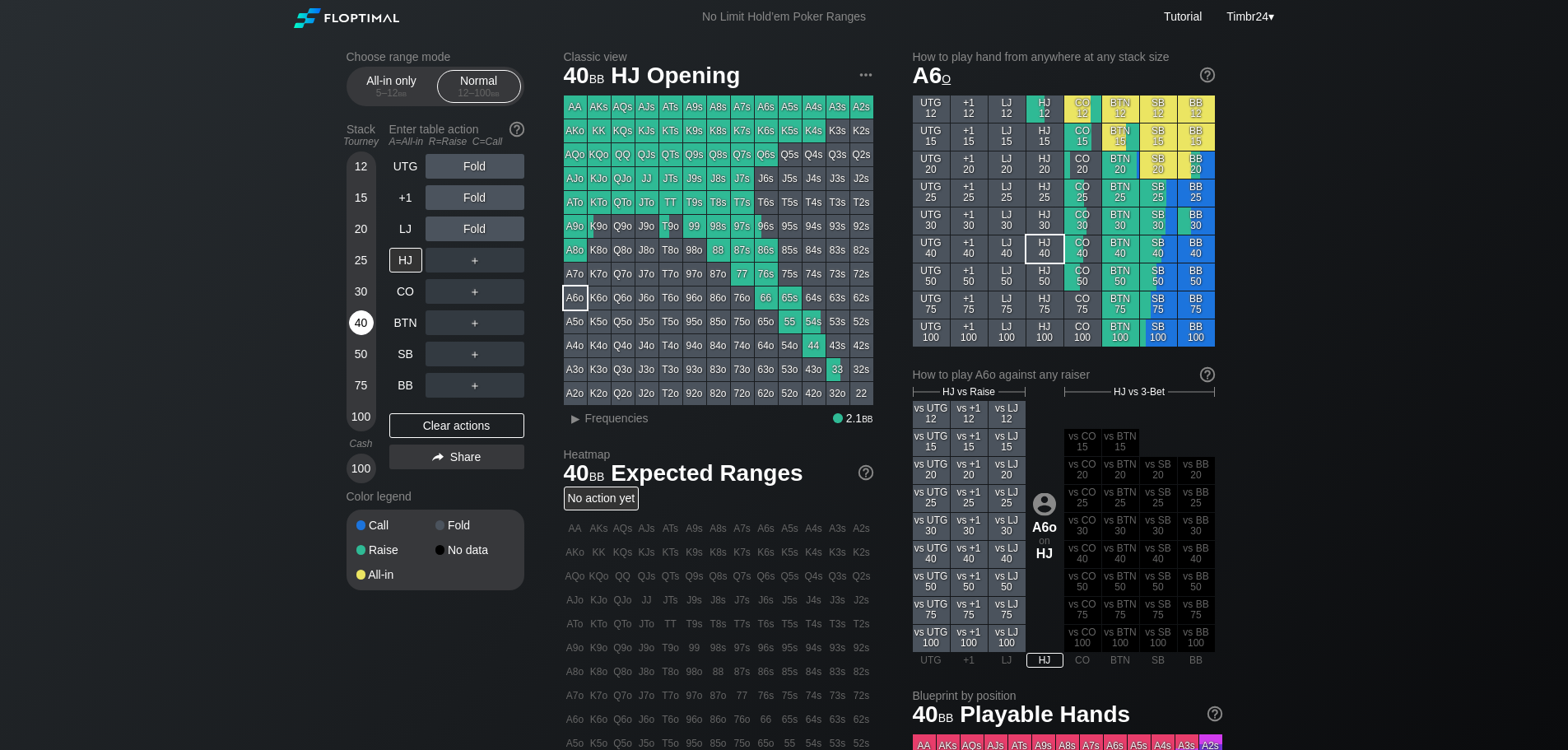
click at [359, 318] on div "40" at bounding box center [361, 323] width 25 height 25
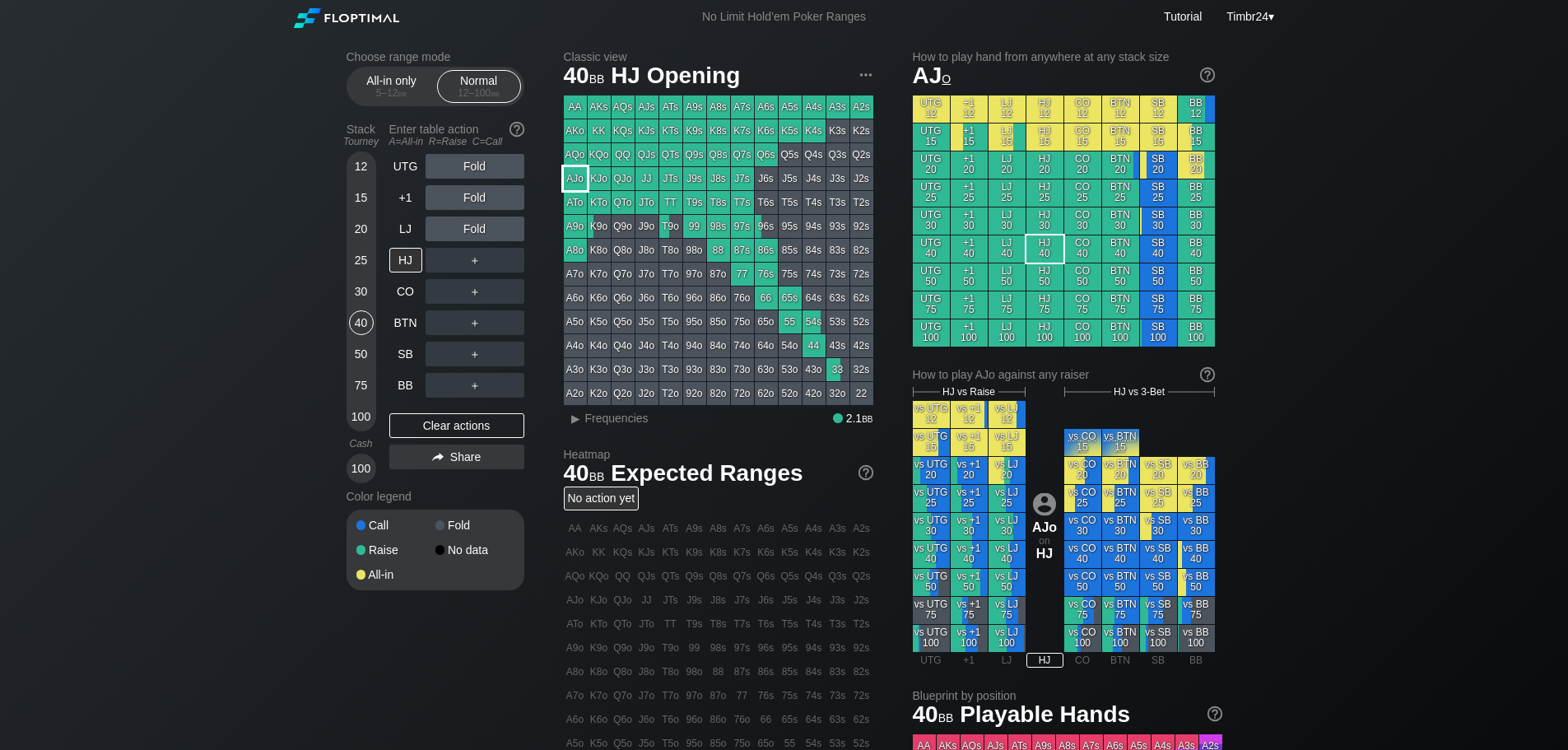
click at [567, 171] on div "AJo" at bounding box center [575, 178] width 23 height 23
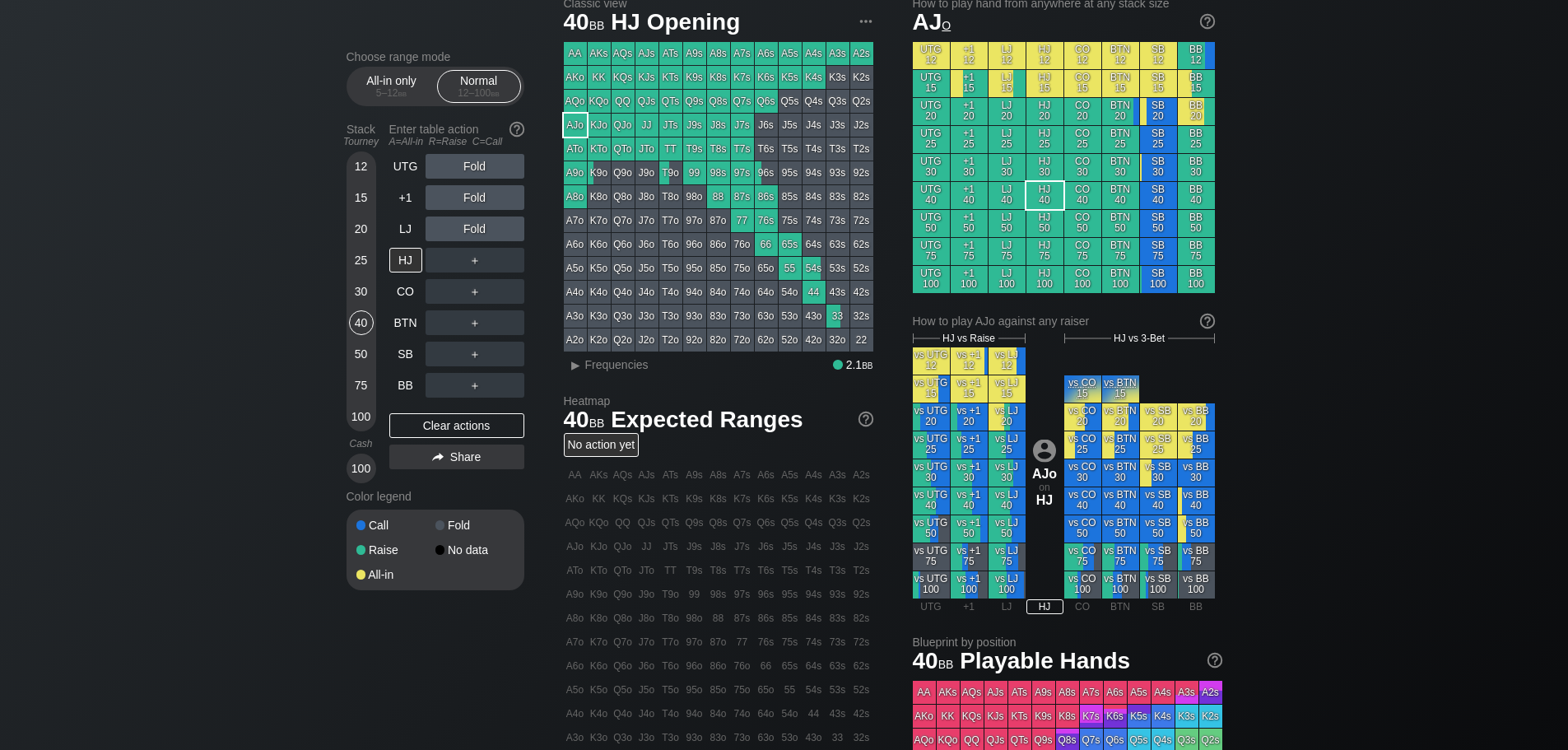
scroll to position [82, 0]
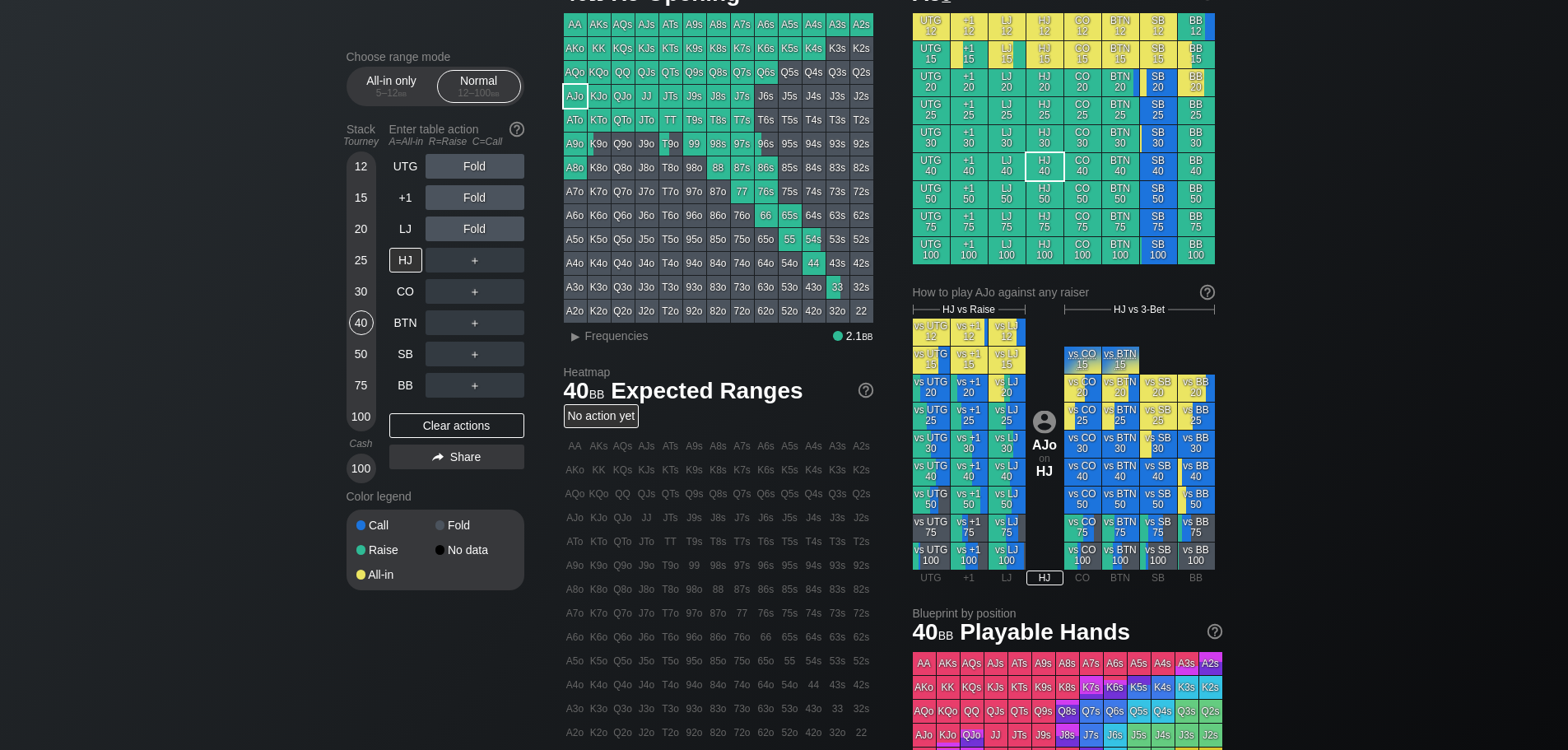
click at [360, 169] on div "12" at bounding box center [361, 166] width 25 height 25
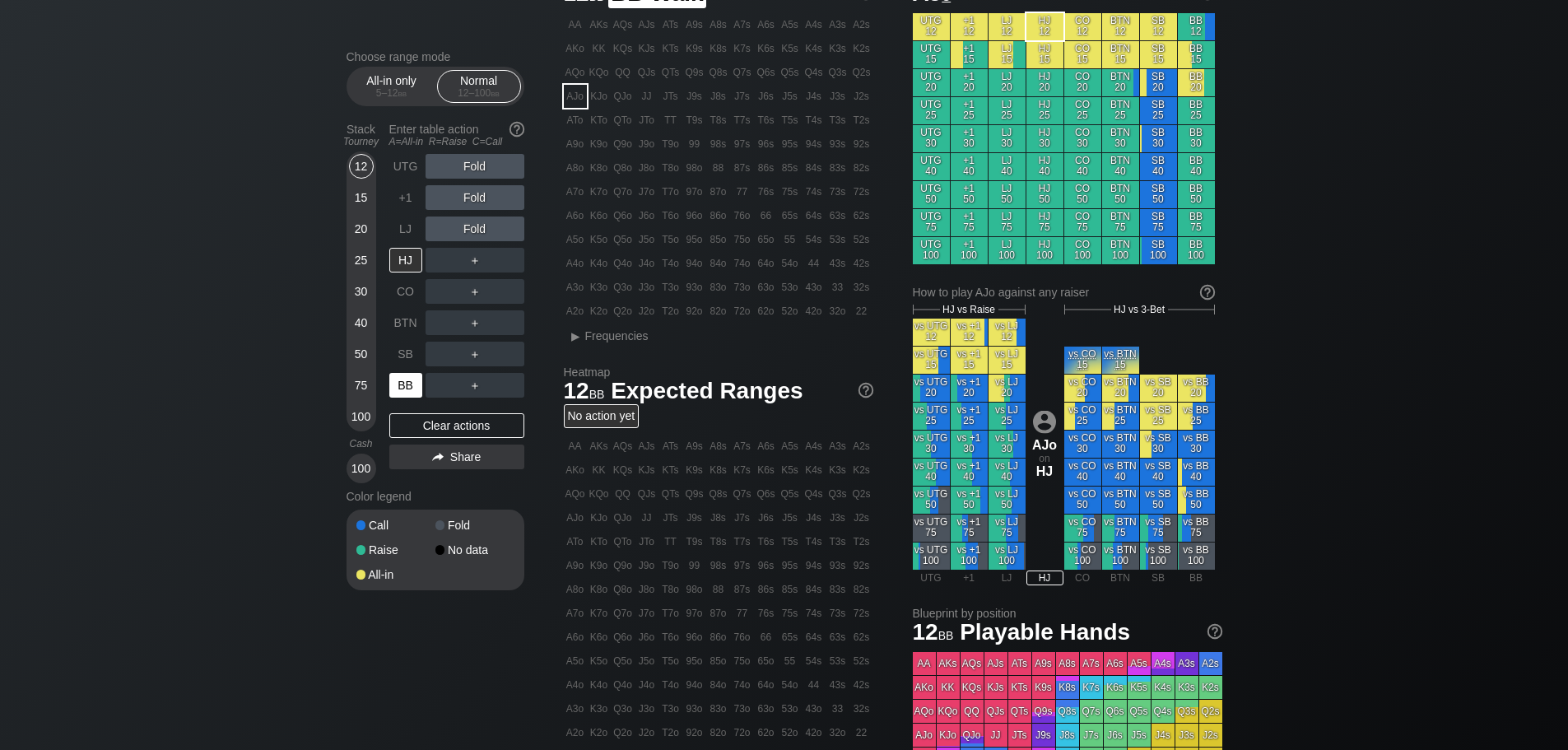
click at [395, 379] on div "BB" at bounding box center [405, 385] width 33 height 25
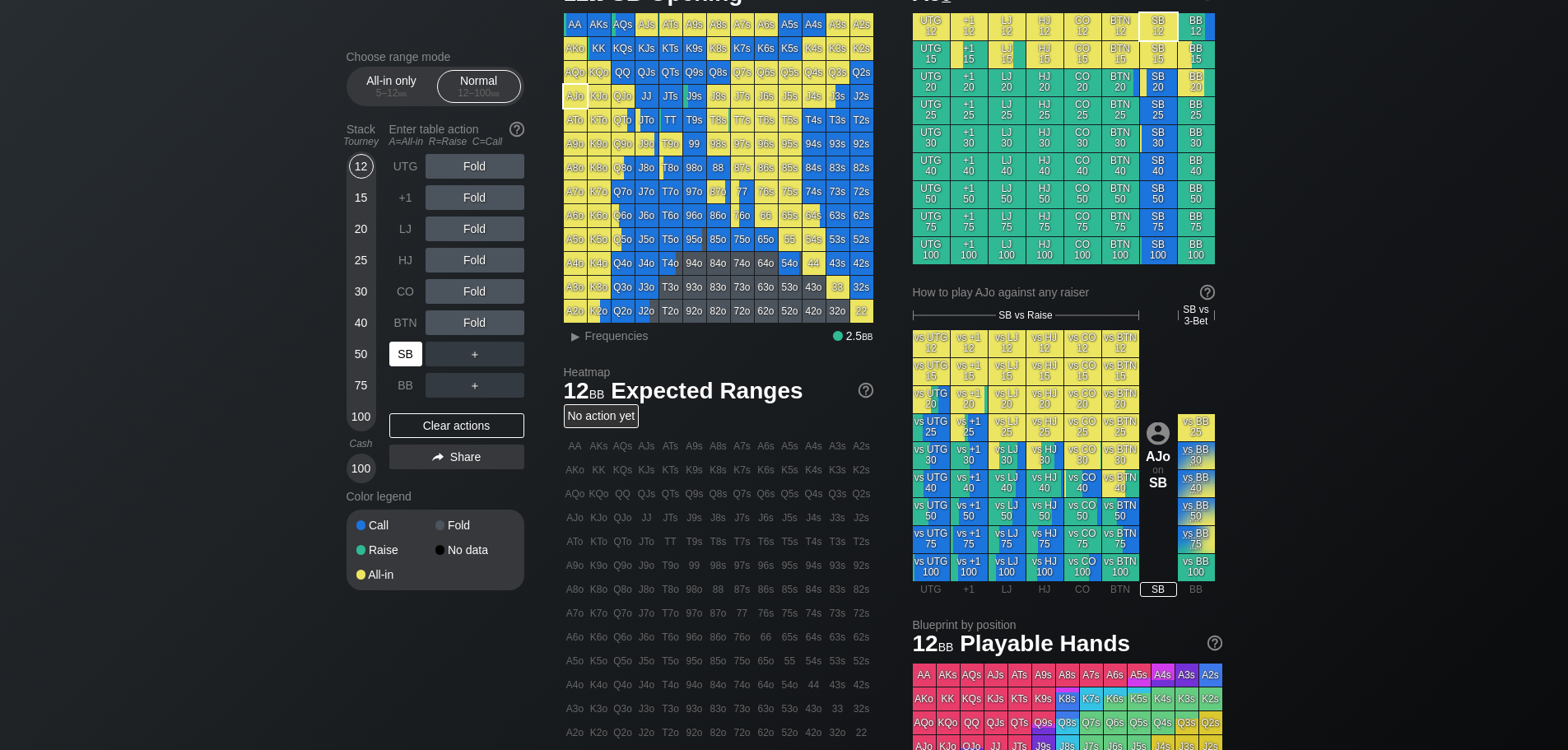
click at [396, 365] on div "SB" at bounding box center [405, 354] width 33 height 25
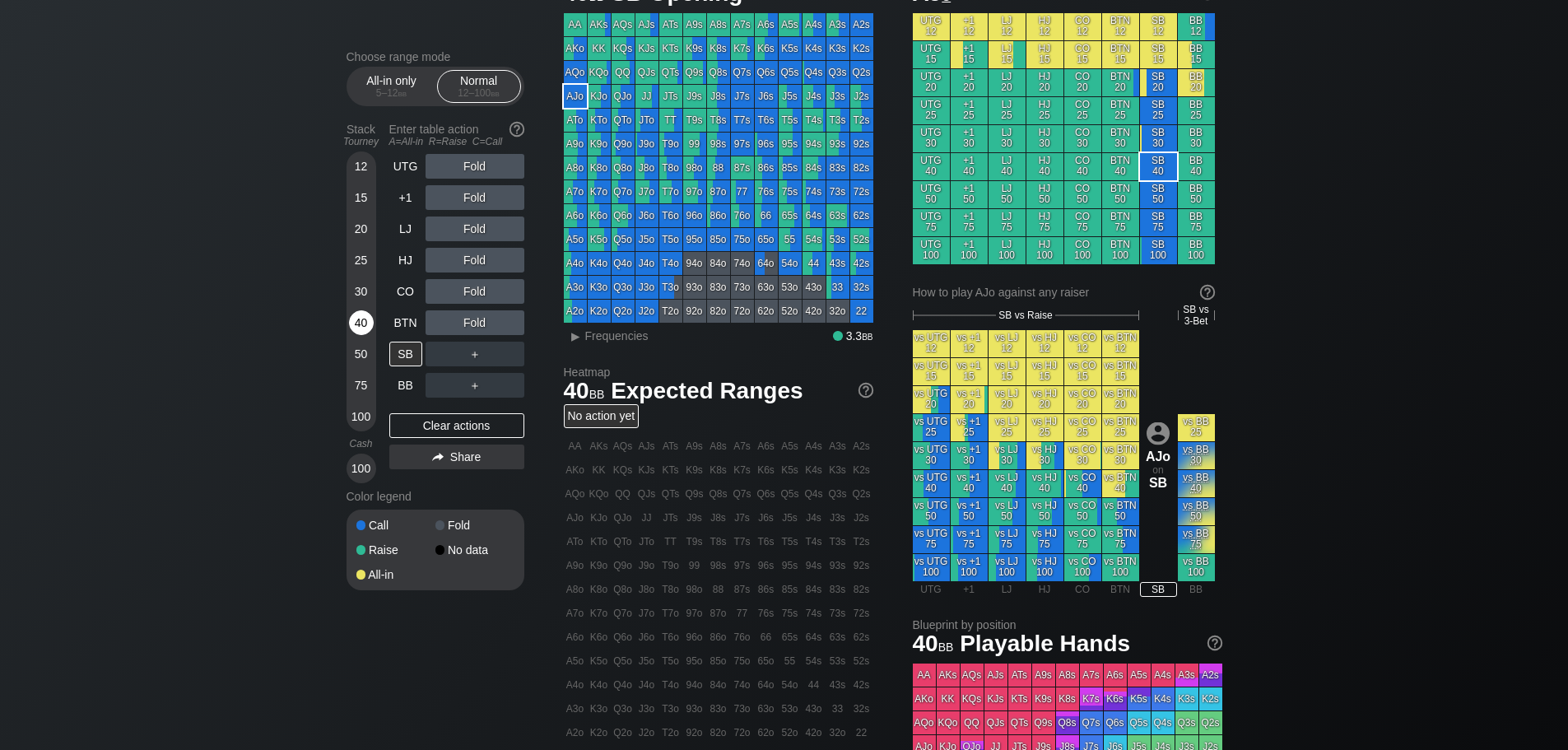
click at [359, 340] on div "40" at bounding box center [361, 325] width 25 height 31
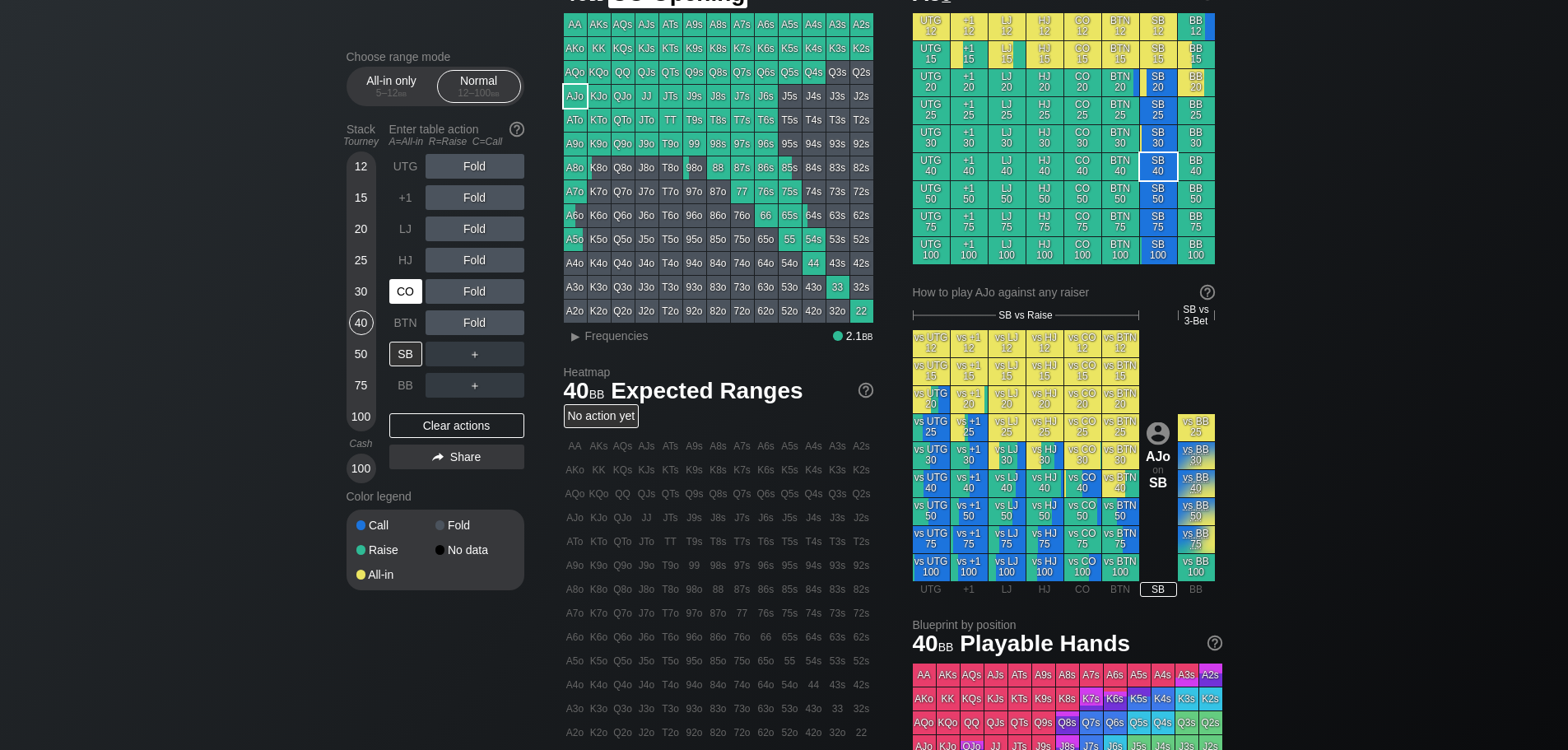
click at [395, 299] on div "CO" at bounding box center [405, 292] width 33 height 25
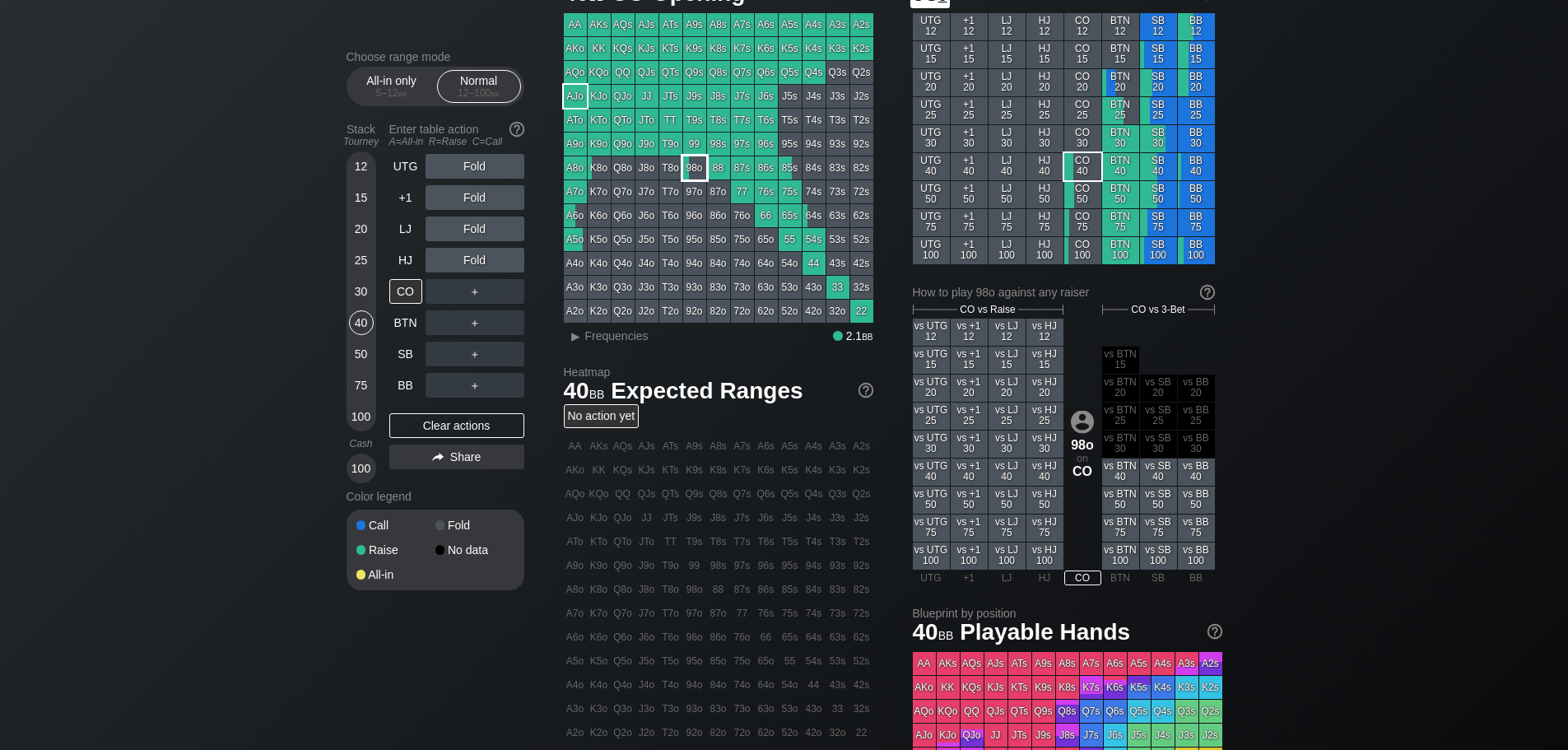
click at [702, 165] on div "98o" at bounding box center [694, 168] width 23 height 23
click at [319, 45] on div "Choose range mode All-in only 5 – 12 bb Normal 12 – 100 bb Stack Tourney Enter …" at bounding box center [784, 477] width 1568 height 1052
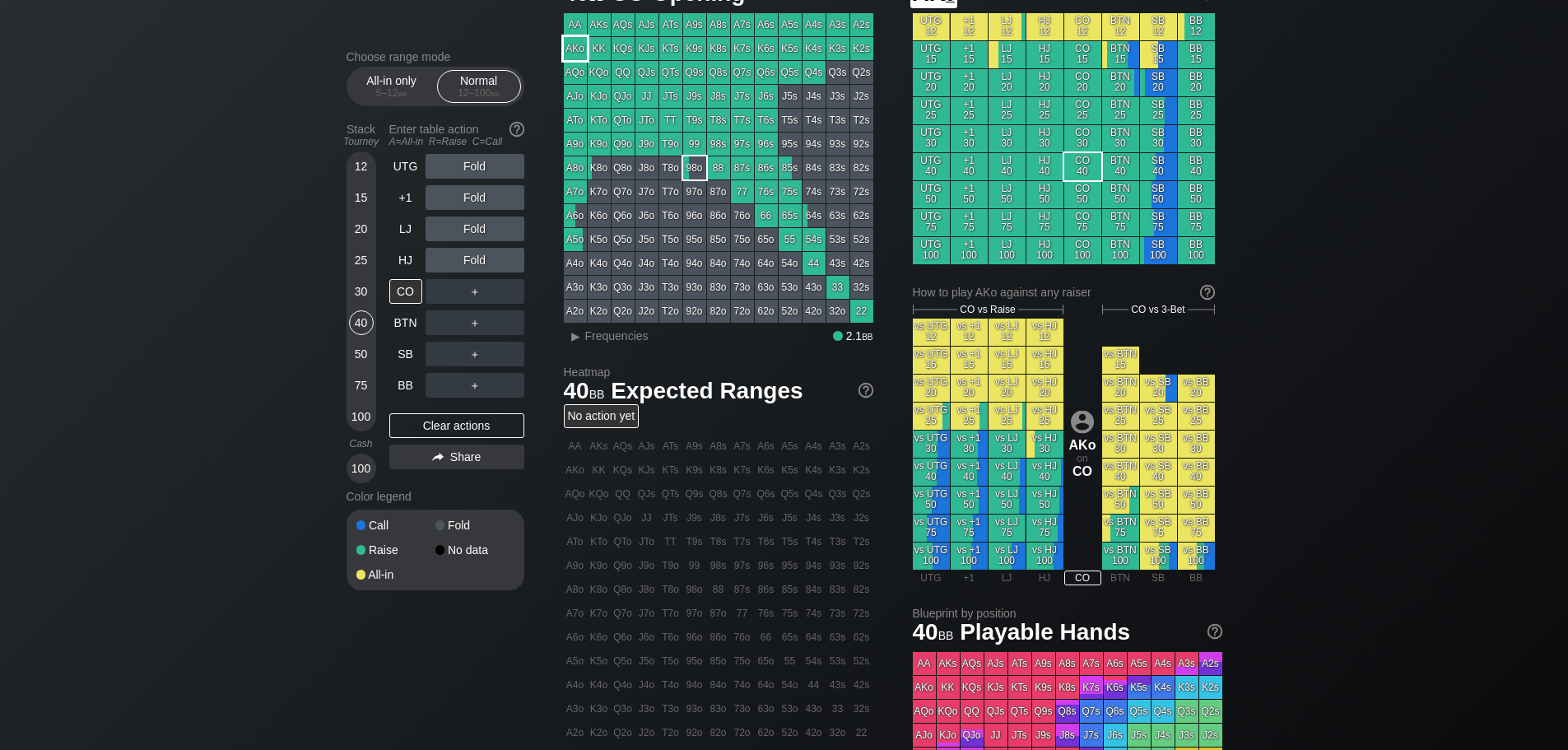
click at [570, 52] on div "AKo" at bounding box center [575, 49] width 23 height 23
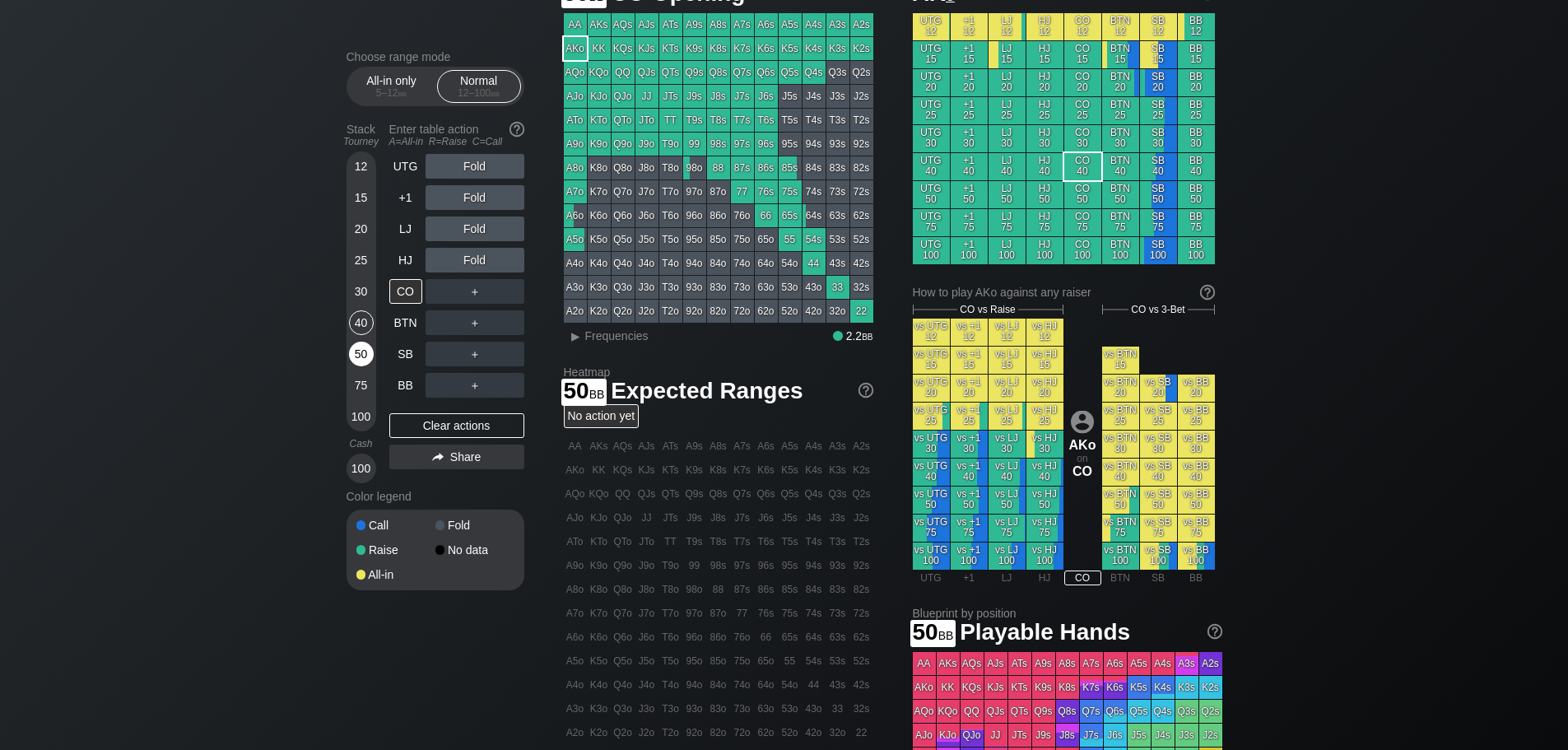
click at [364, 354] on div "50" at bounding box center [361, 354] width 25 height 25
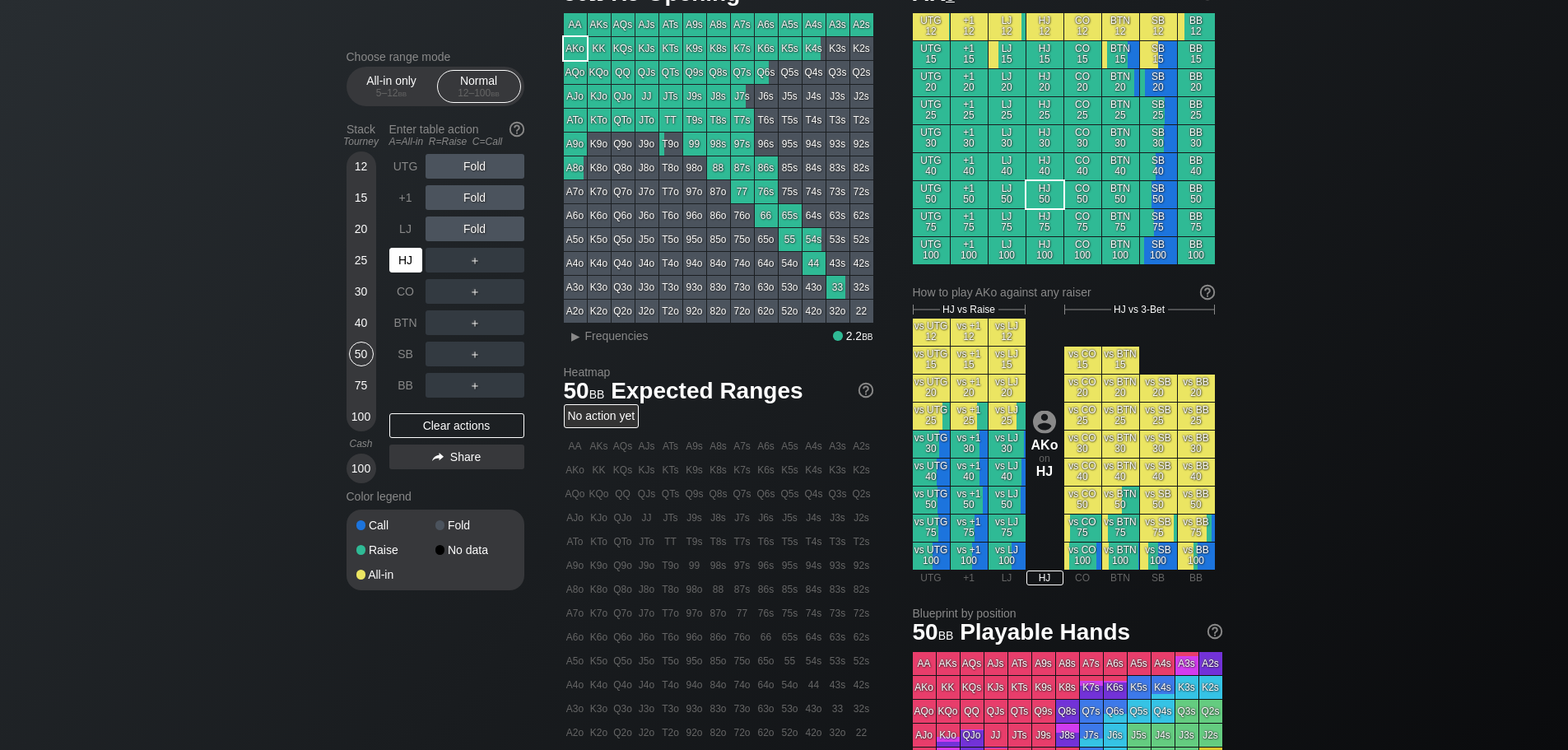
click at [409, 259] on div "HJ" at bounding box center [405, 260] width 33 height 25
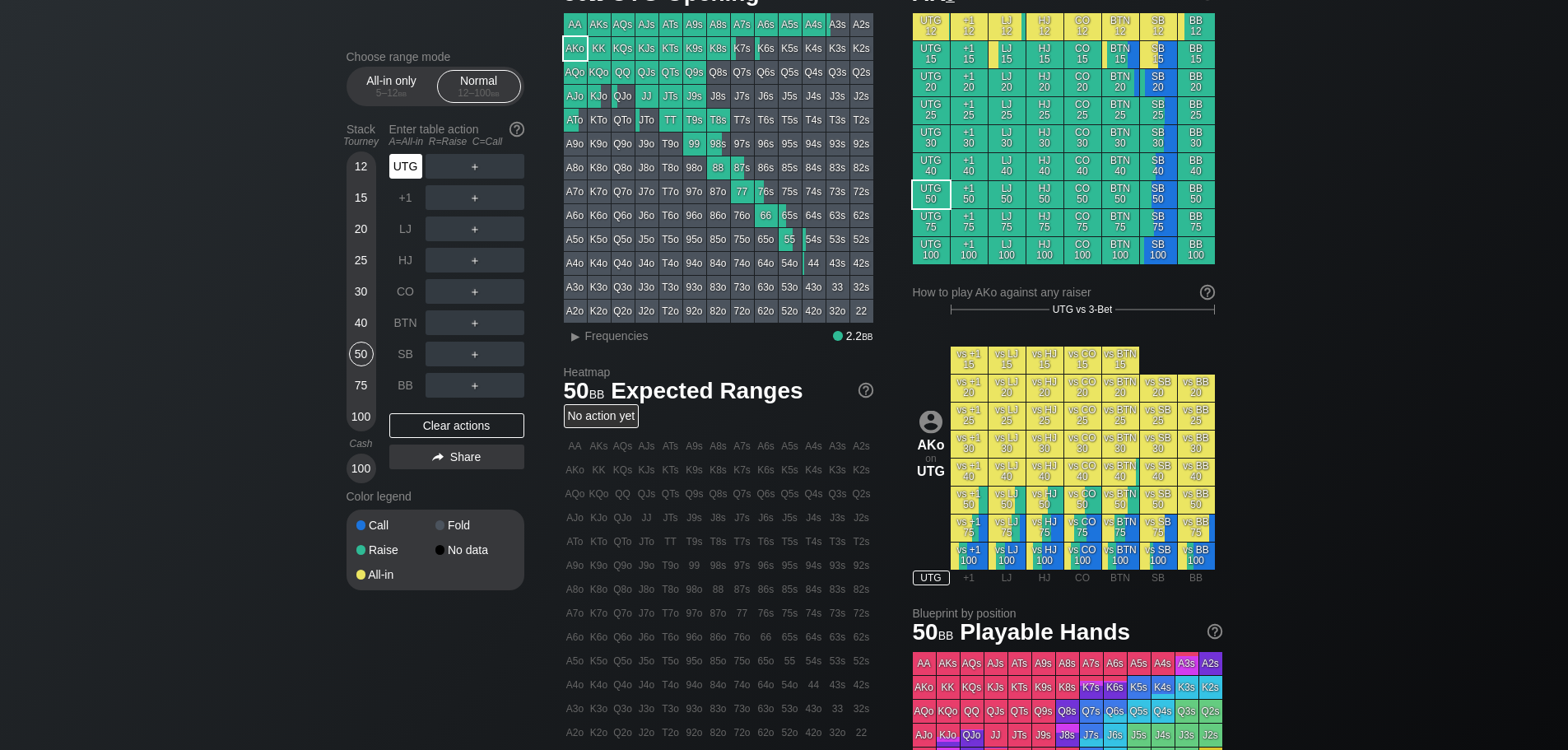
click at [418, 175] on div "UTG" at bounding box center [405, 166] width 33 height 25
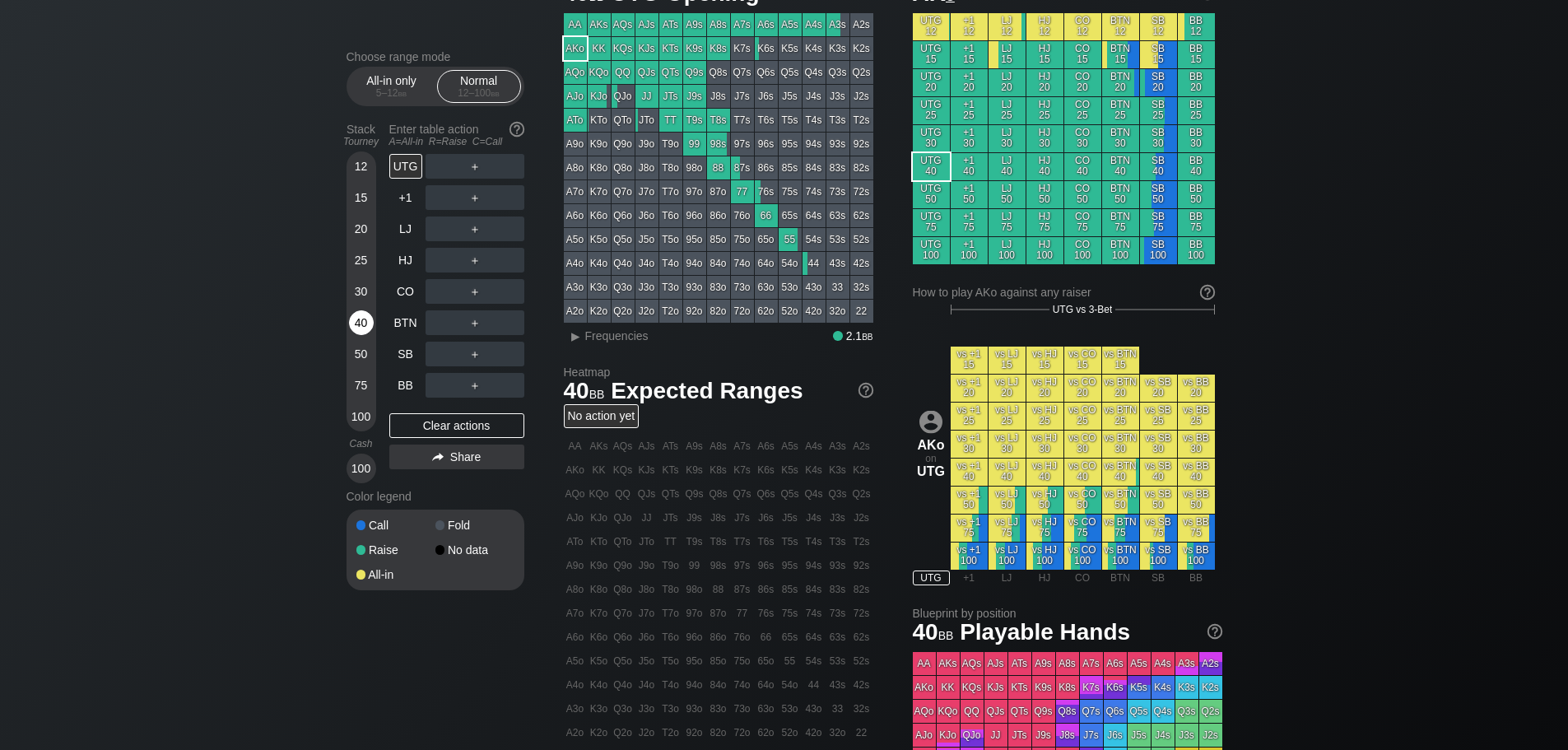
click at [349, 324] on div "40" at bounding box center [361, 323] width 25 height 25
